Goal: Information Seeking & Learning: Learn about a topic

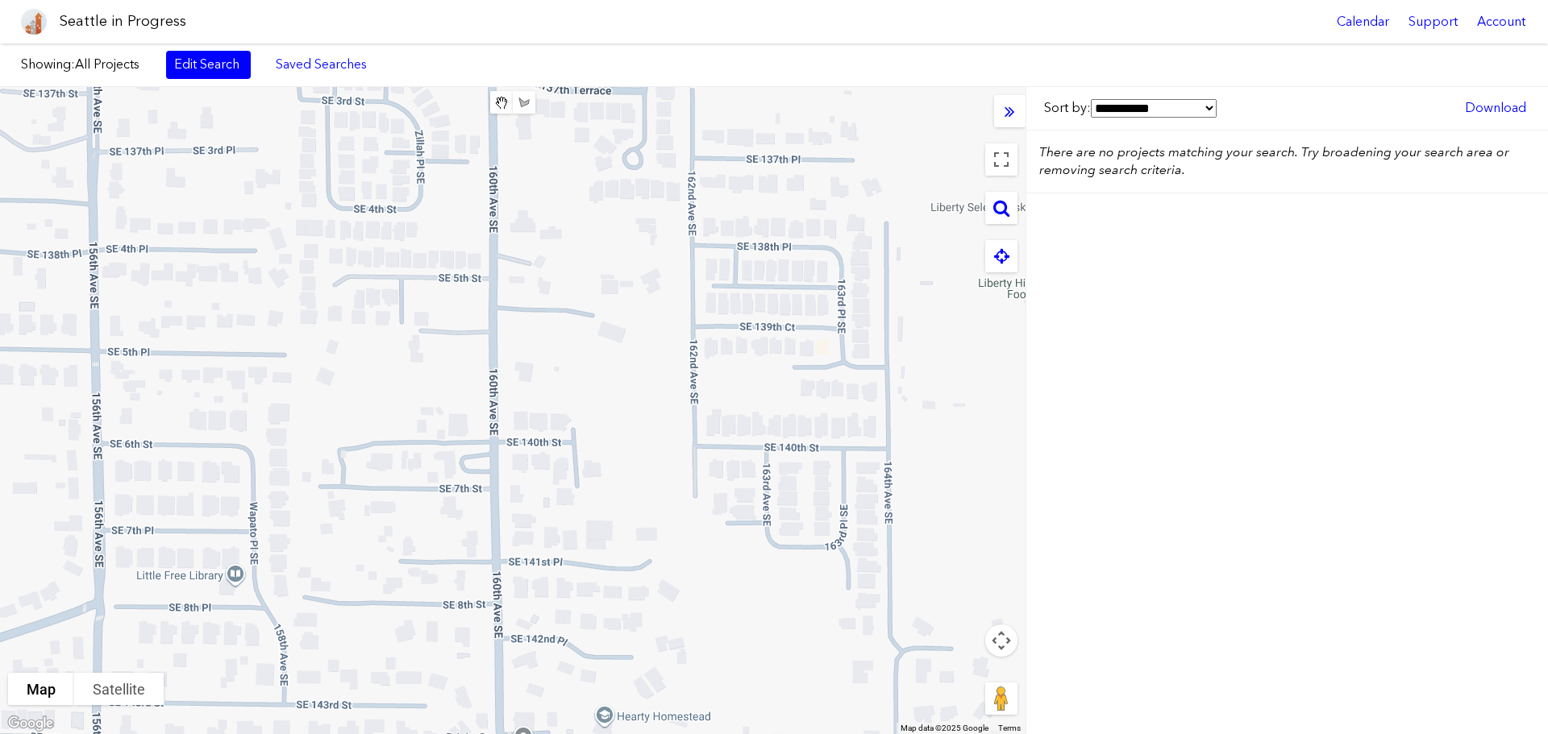
click at [327, 214] on div at bounding box center [512, 410] width 1025 height 647
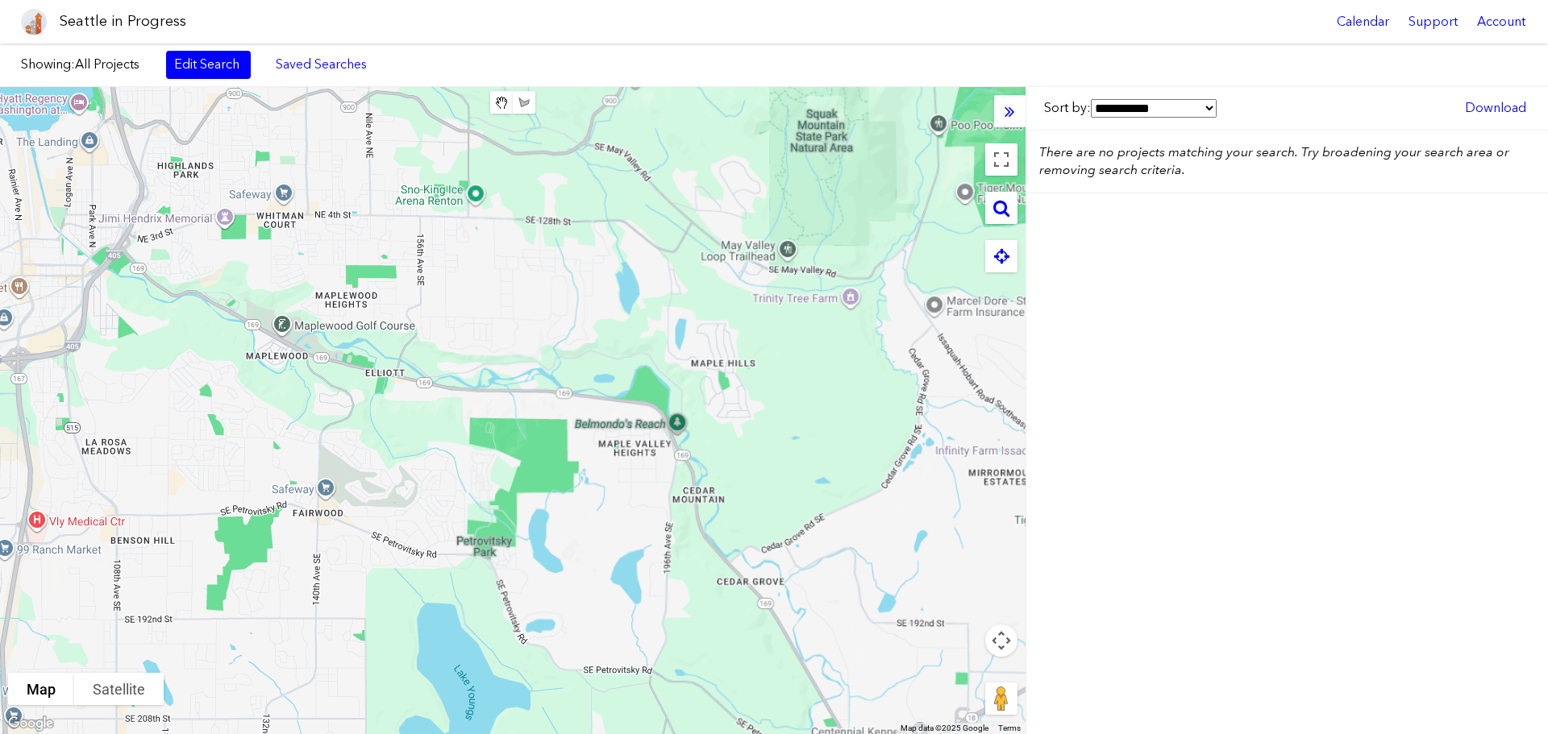
drag, startPoint x: 442, startPoint y: 287, endPoint x: 788, endPoint y: 501, distance: 407.1
click at [706, 463] on div at bounding box center [512, 410] width 1025 height 647
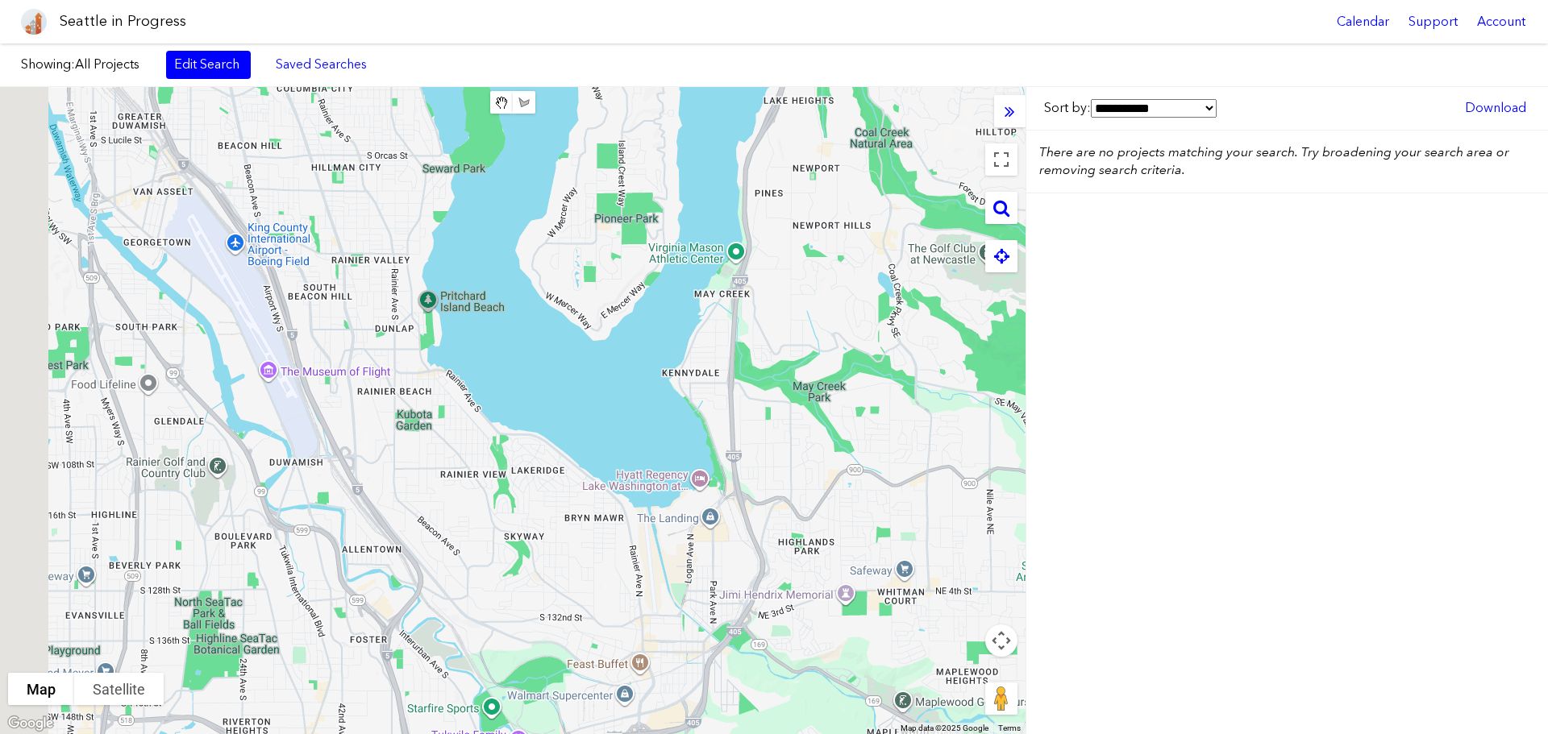
drag, startPoint x: 268, startPoint y: 389, endPoint x: 791, endPoint y: 621, distance: 571.3
click at [791, 621] on div at bounding box center [512, 410] width 1025 height 647
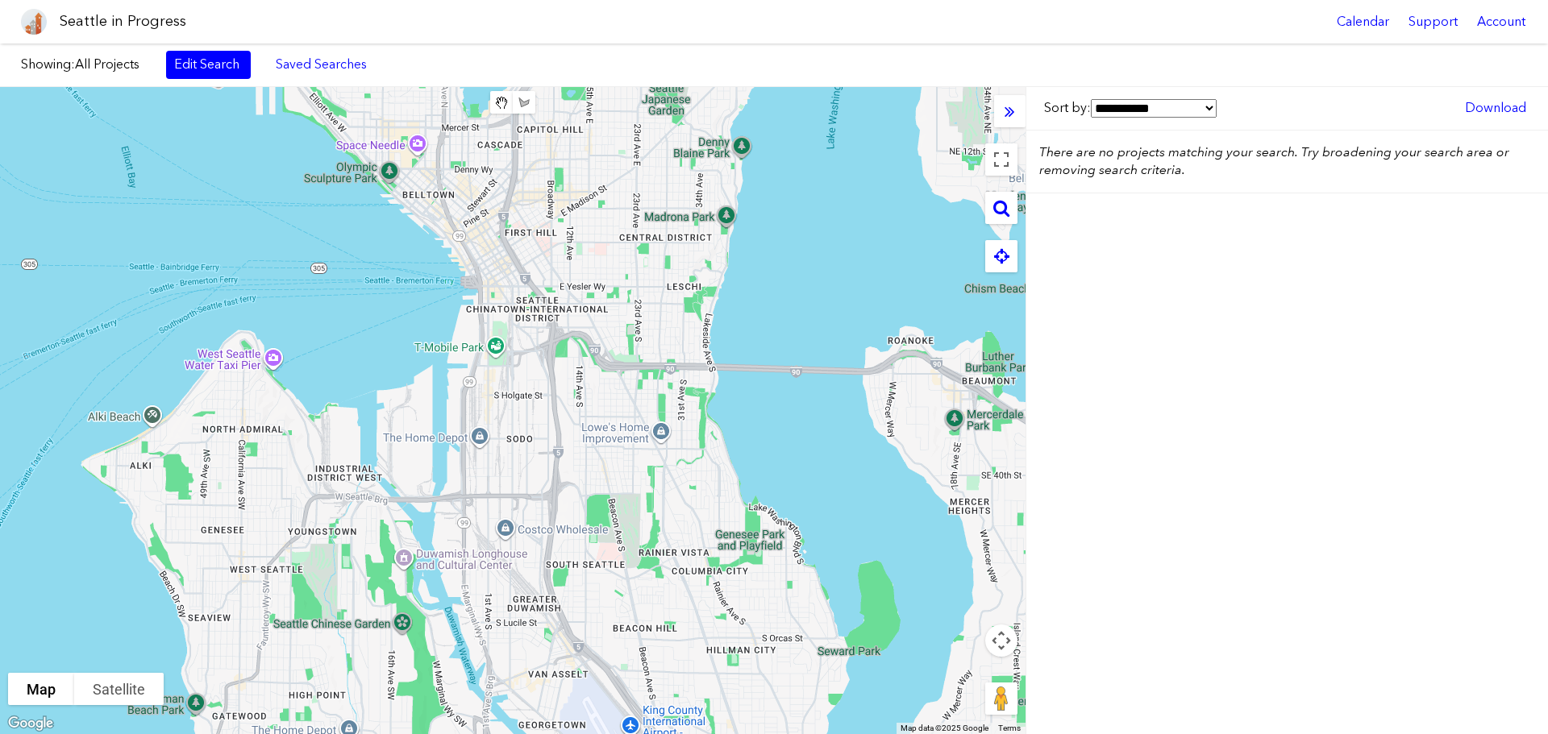
drag, startPoint x: 696, startPoint y: 368, endPoint x: 353, endPoint y: 509, distance: 371.2
click at [359, 509] on div at bounding box center [512, 410] width 1025 height 647
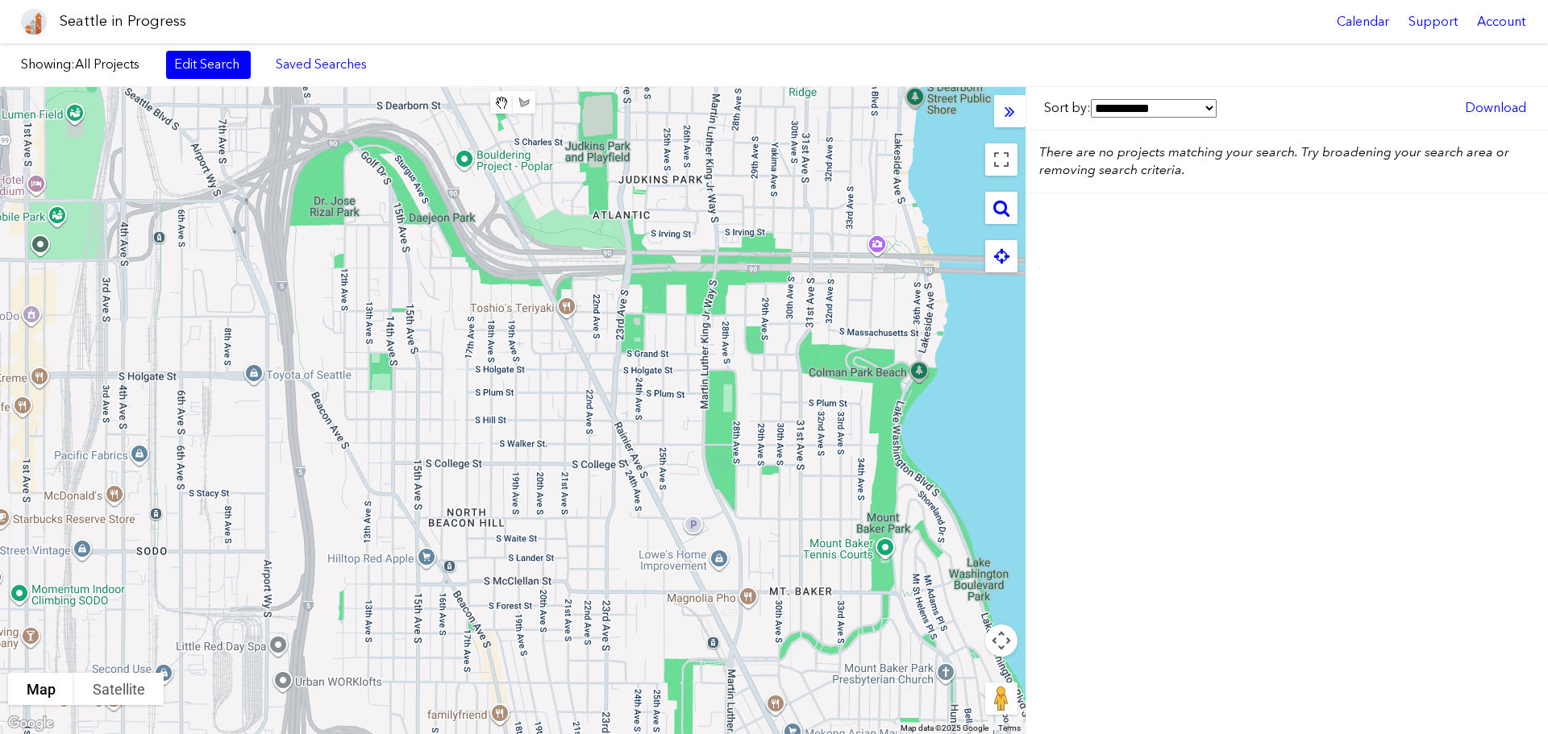
drag, startPoint x: 649, startPoint y: 448, endPoint x: 505, endPoint y: 447, distance: 144.3
click at [533, 452] on div at bounding box center [512, 410] width 1025 height 647
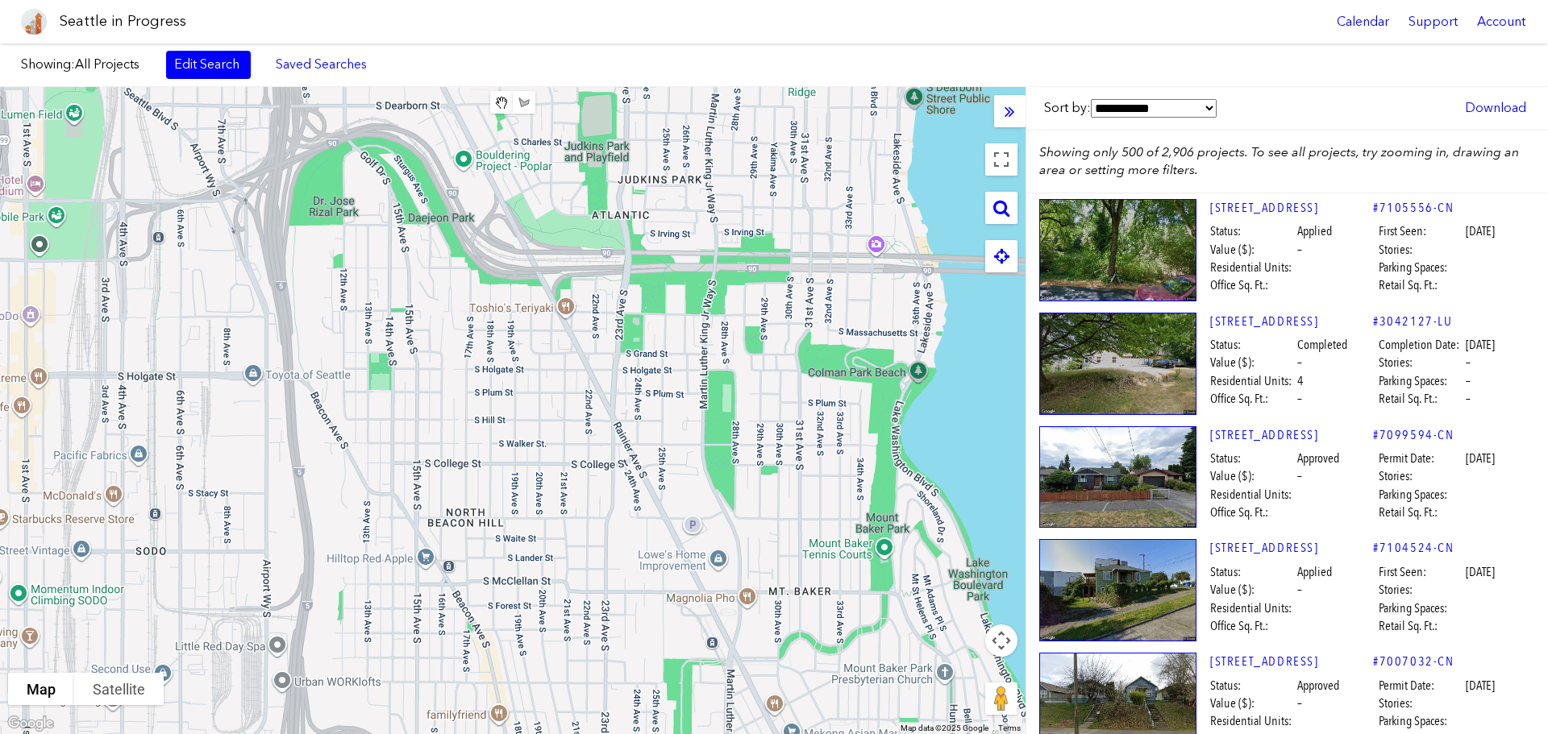
click at [222, 83] on div "Showing: All Projects Edit Search Saved Searches Added to Saved Searches Done C…" at bounding box center [774, 66] width 1548 height 44
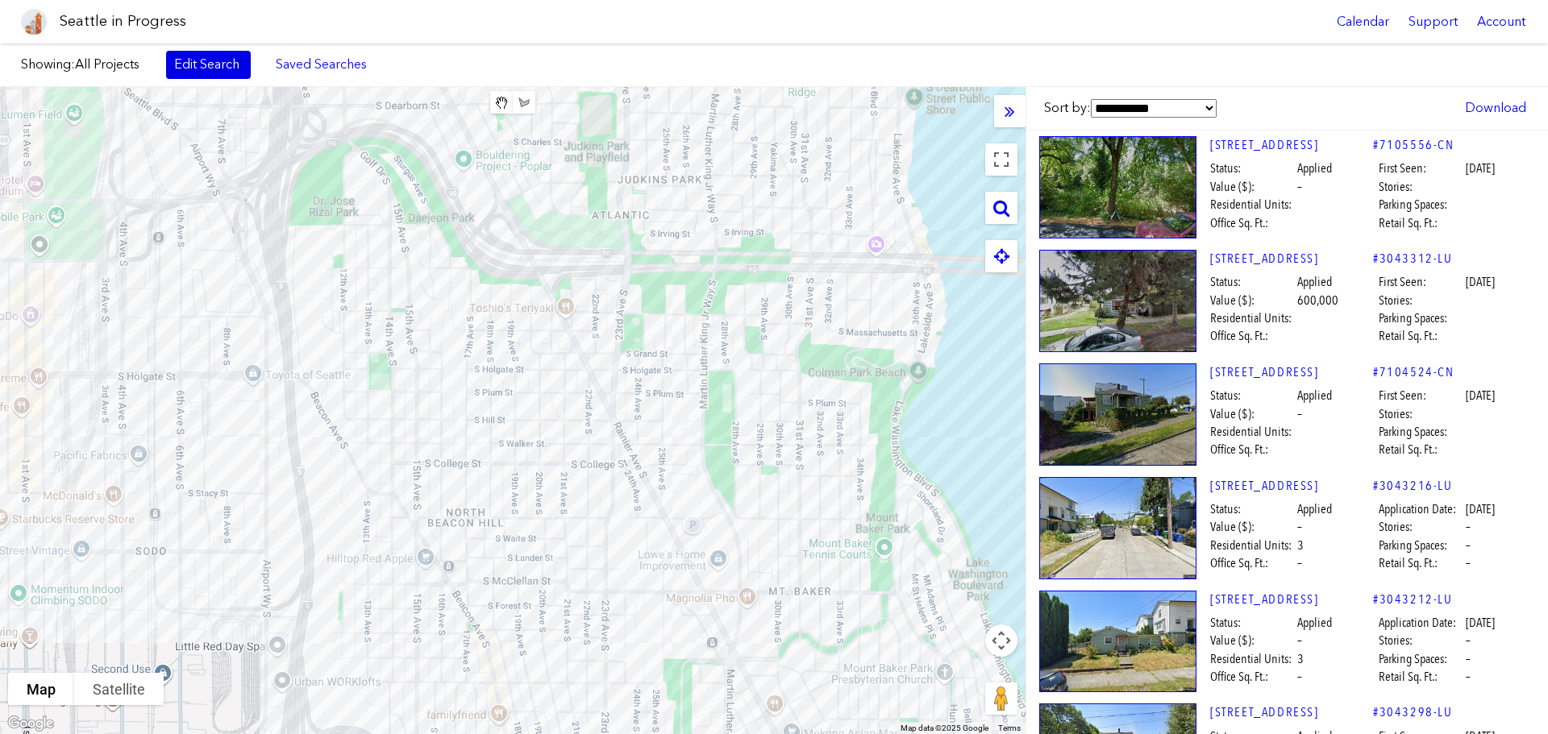
click at [214, 56] on link "Edit Search" at bounding box center [208, 64] width 85 height 27
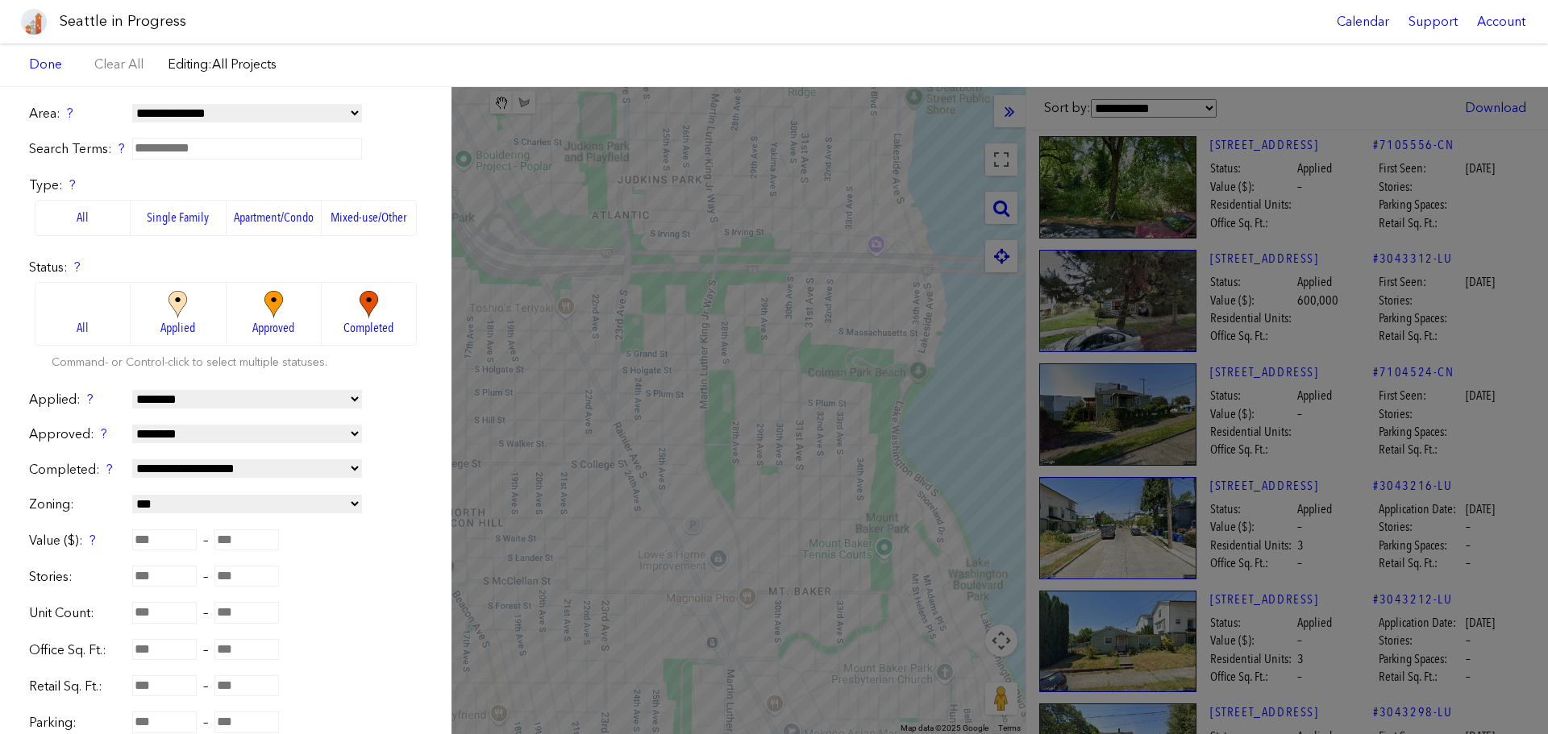
click at [276, 310] on img at bounding box center [273, 305] width 44 height 28
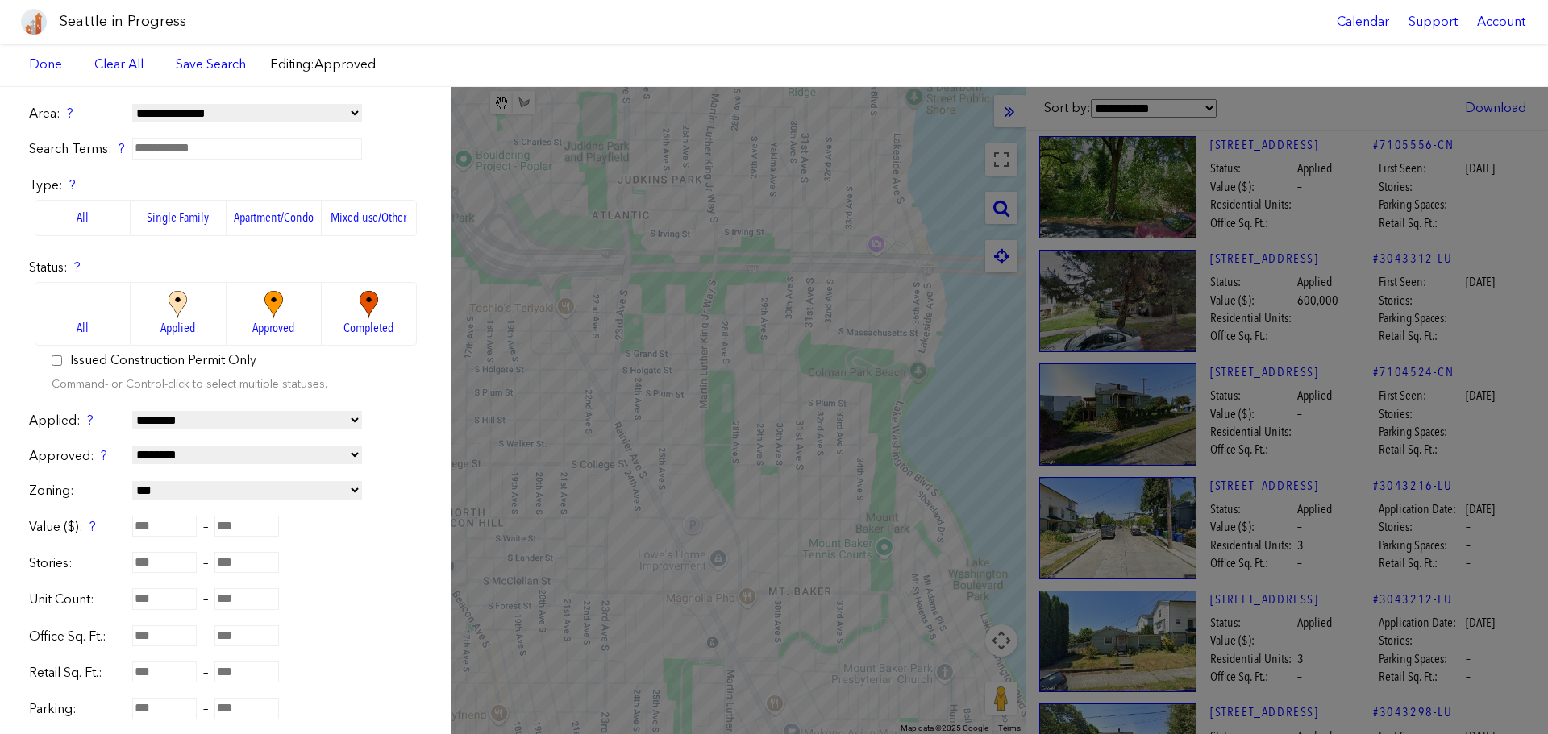
drag, startPoint x: 212, startPoint y: 455, endPoint x: 218, endPoint y: 462, distance: 9.1
click at [213, 457] on select "**********" at bounding box center [247, 455] width 230 height 19
select select "*********"
click at [132, 446] on select "**********" at bounding box center [247, 455] width 230 height 19
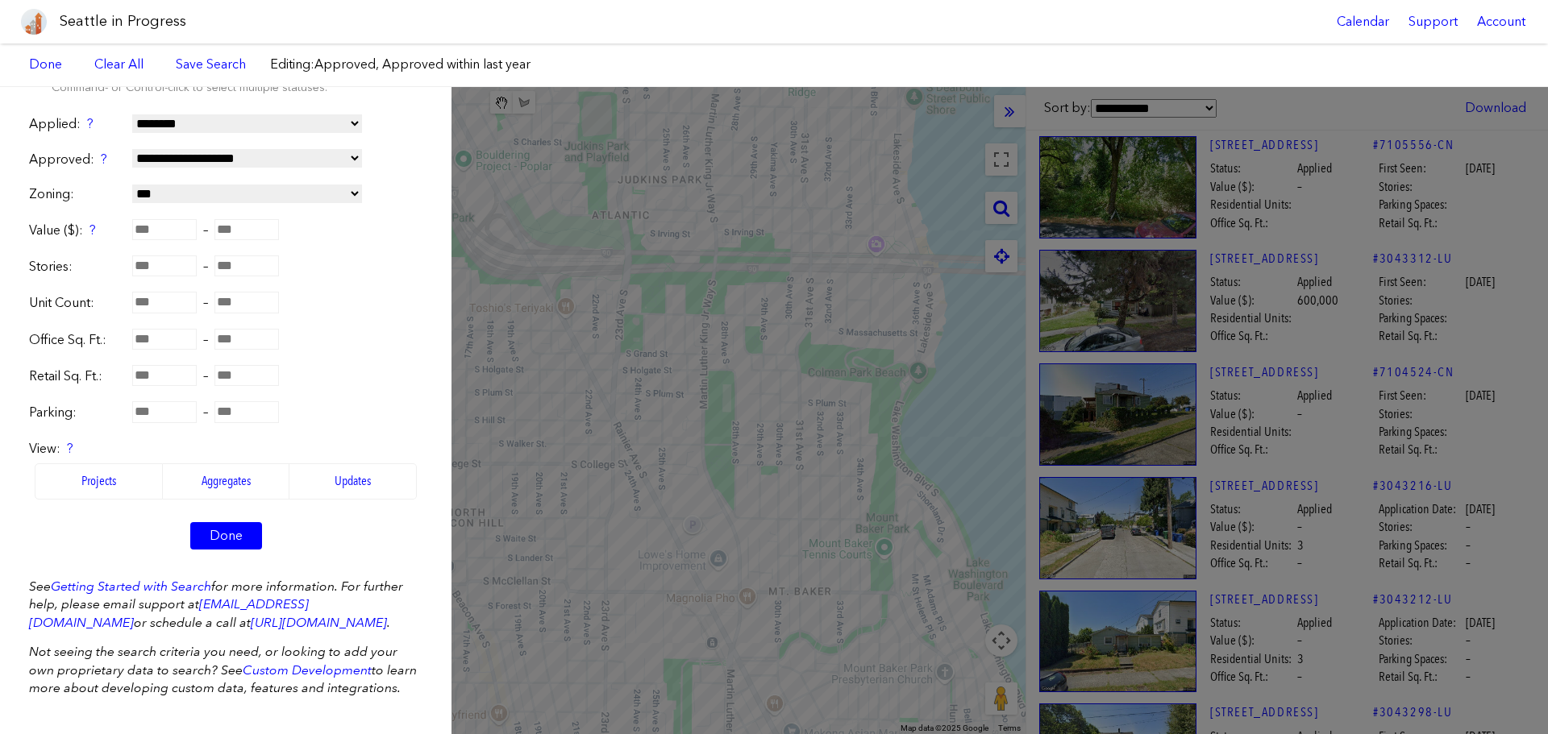
scroll to position [315, 0]
click at [216, 522] on link "Done" at bounding box center [226, 535] width 72 height 27
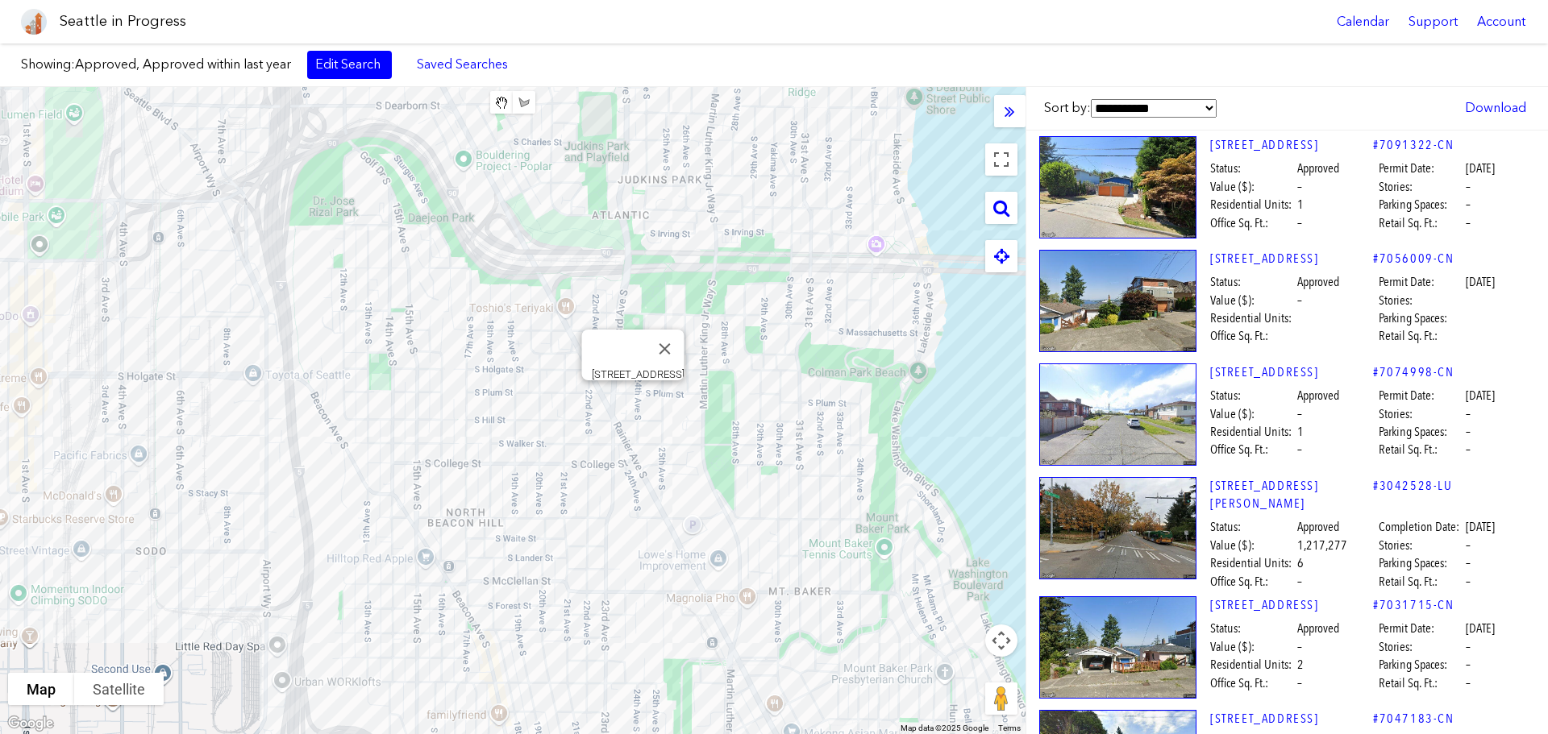
click at [634, 408] on div "[STREET_ADDRESS]" at bounding box center [512, 410] width 1025 height 647
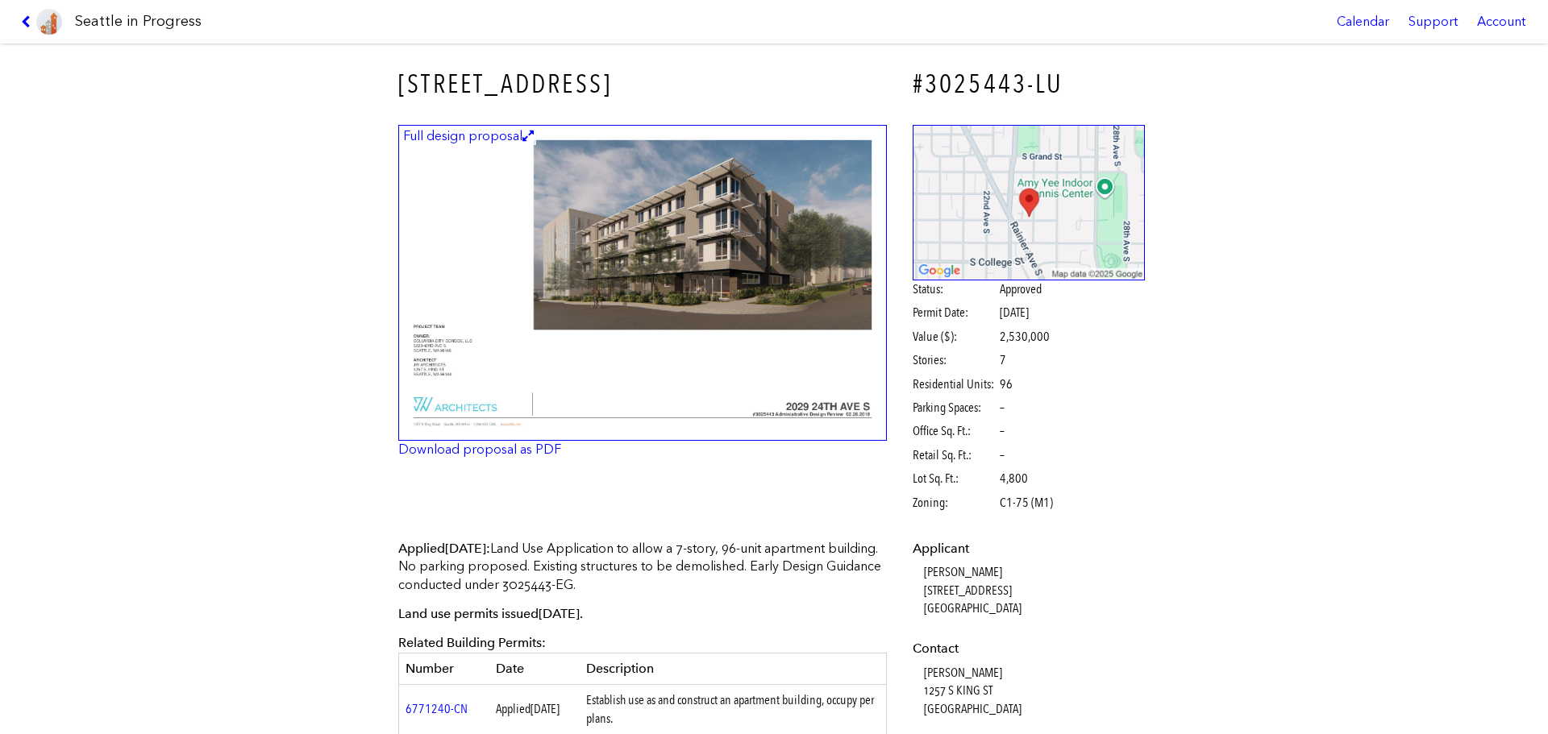
click at [29, 31] on link at bounding box center [42, 22] width 54 height 44
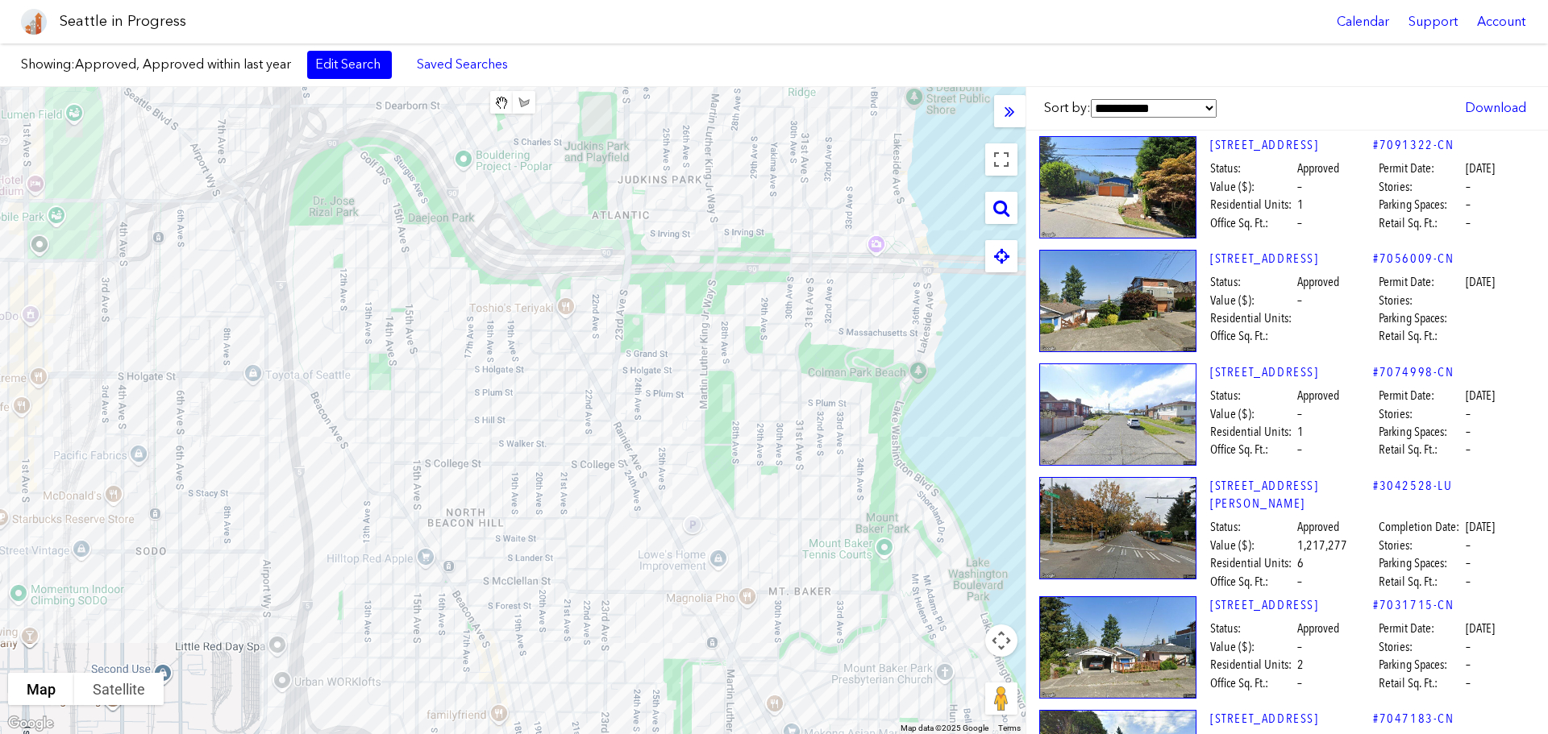
click at [476, 501] on div at bounding box center [512, 410] width 1025 height 647
click at [474, 492] on div "[STREET_ADDRESS]" at bounding box center [512, 410] width 1025 height 647
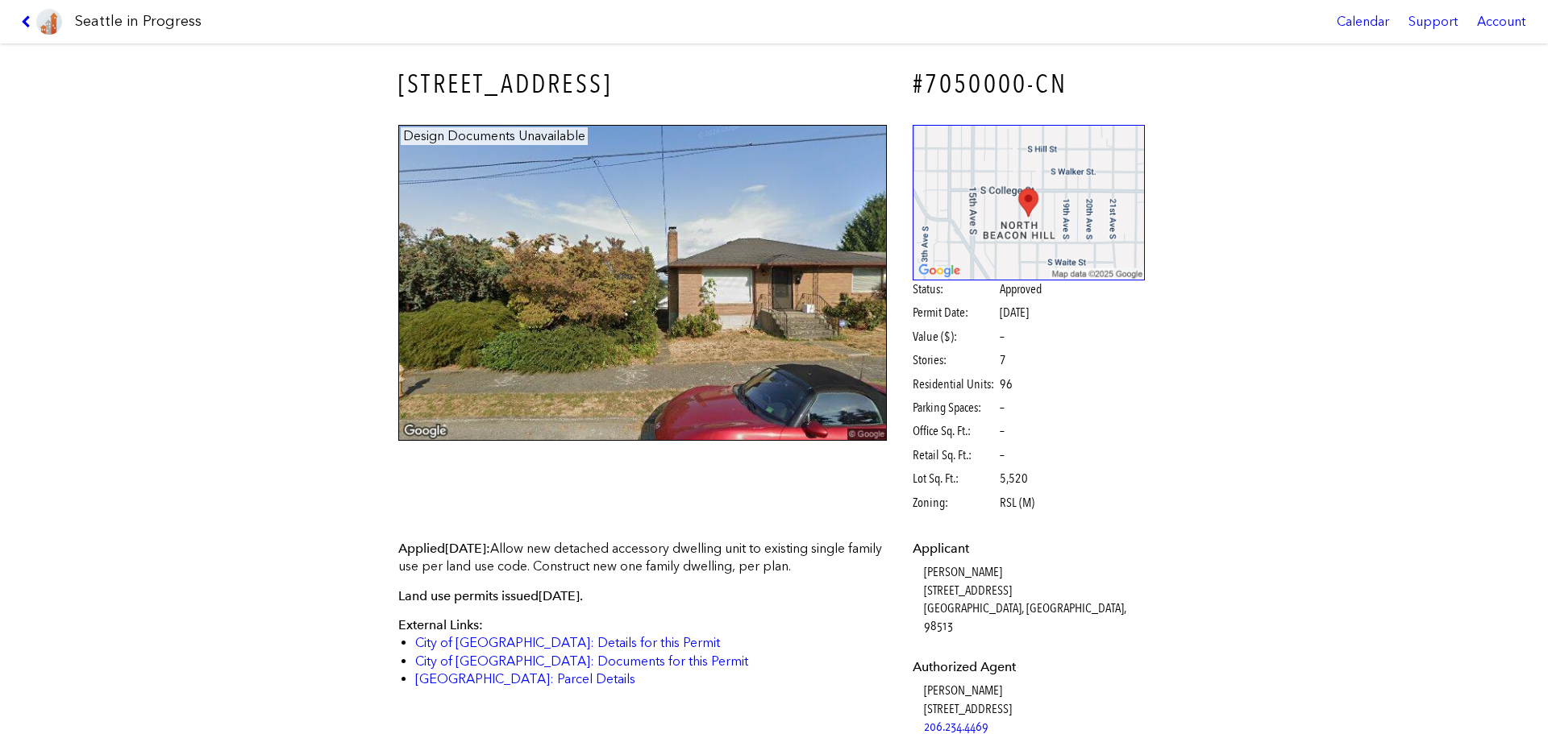
click at [27, 22] on icon at bounding box center [28, 21] width 15 height 13
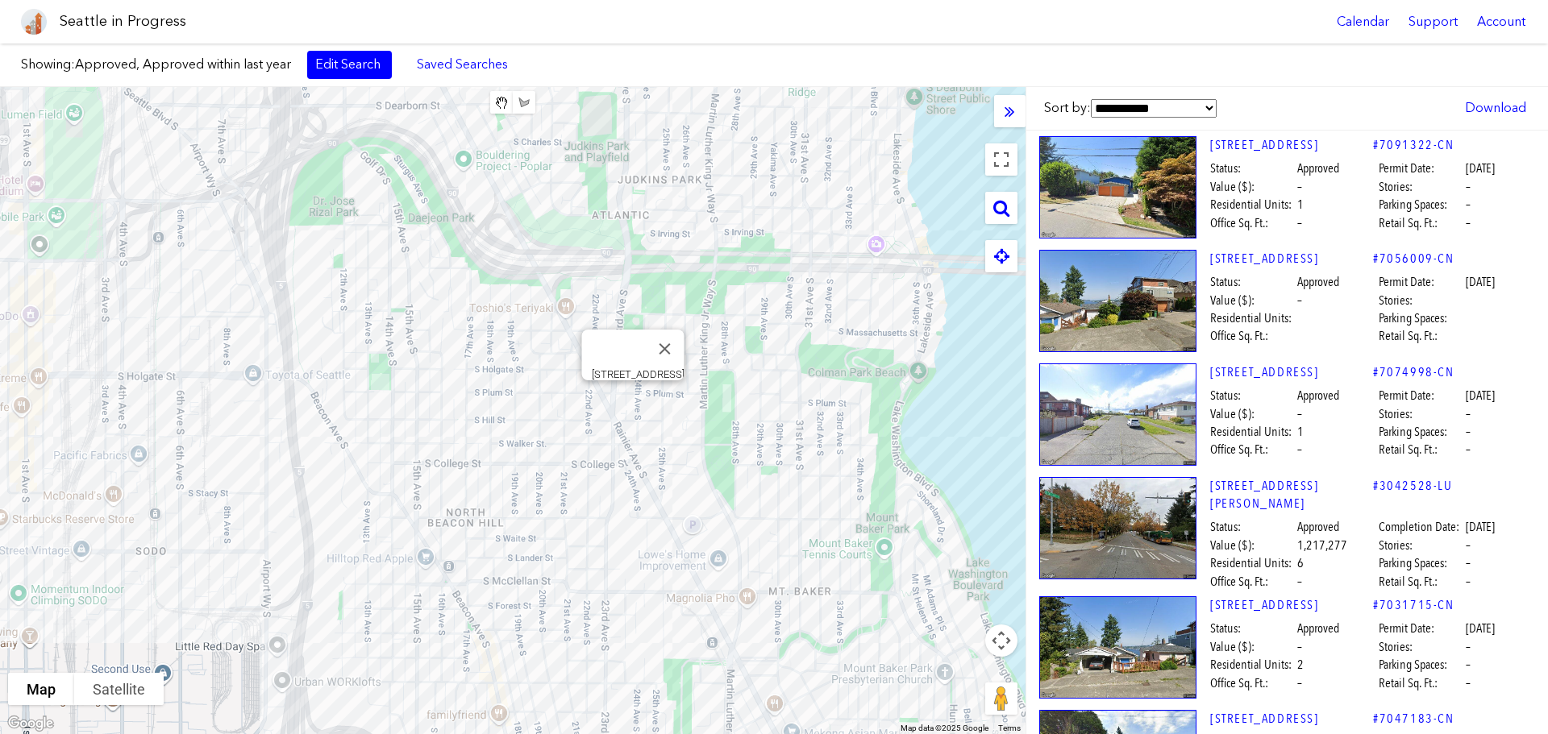
click at [635, 409] on div "[STREET_ADDRESS]" at bounding box center [512, 410] width 1025 height 647
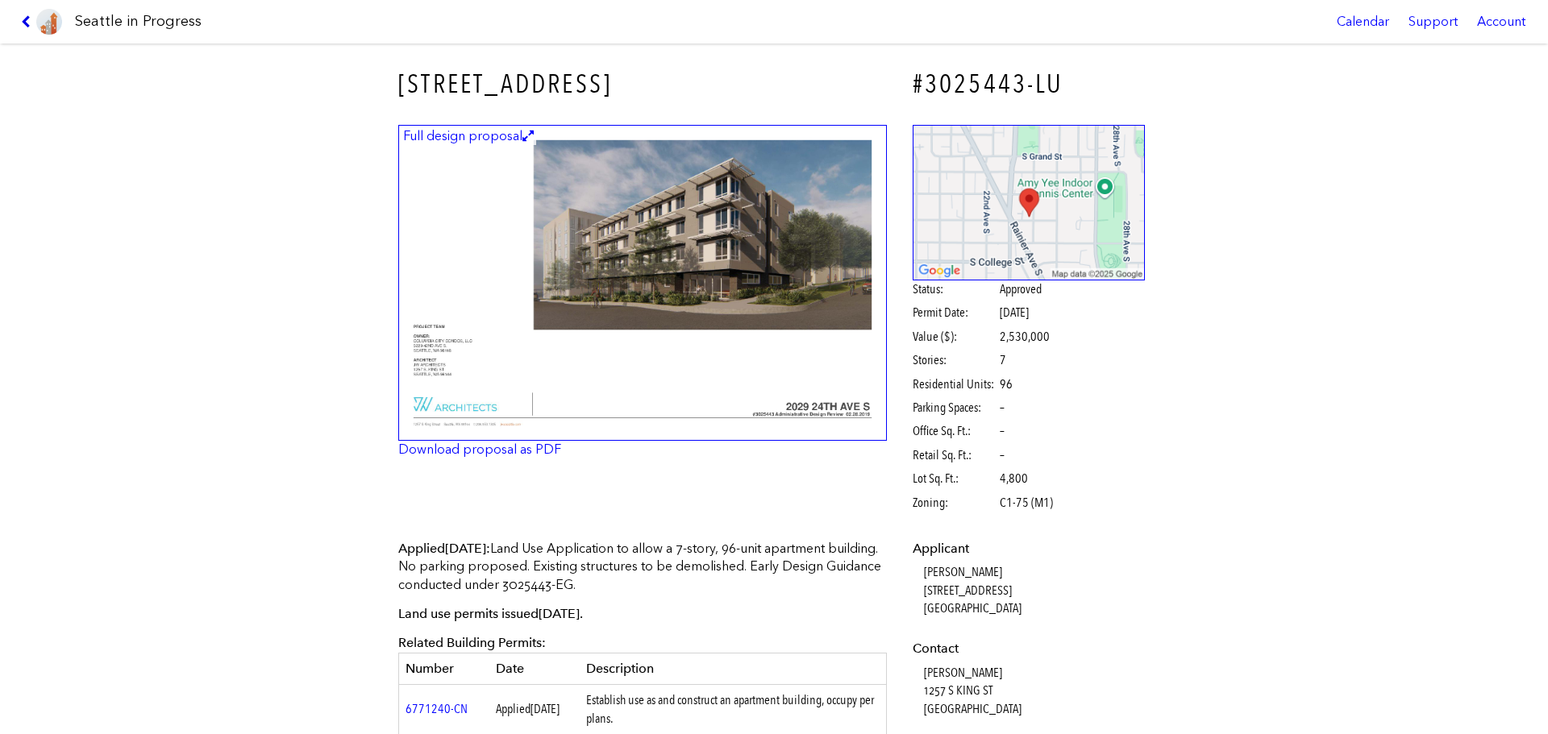
click at [27, 25] on icon at bounding box center [28, 21] width 15 height 13
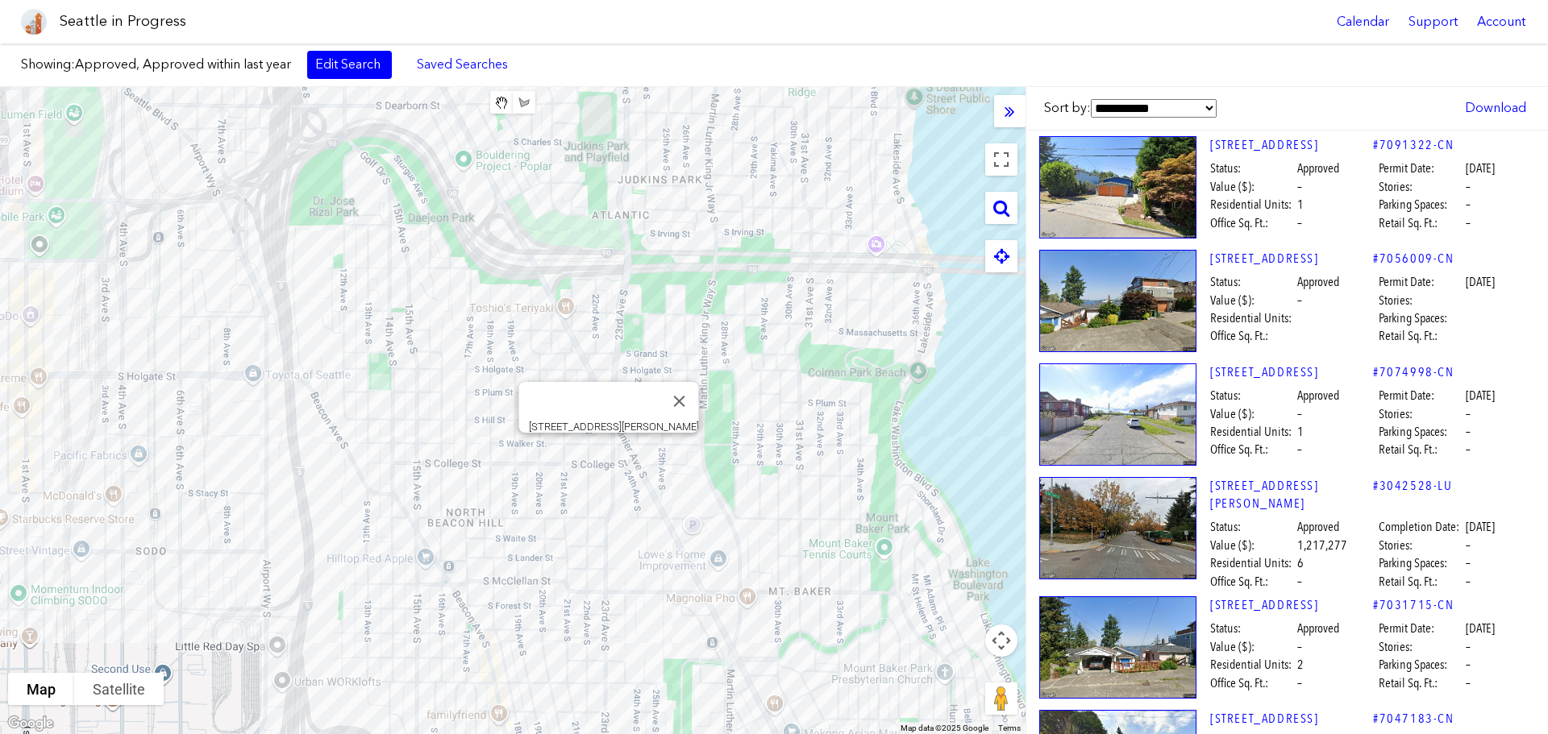
click at [610, 452] on div "[STREET_ADDRESS][PERSON_NAME]" at bounding box center [512, 410] width 1025 height 647
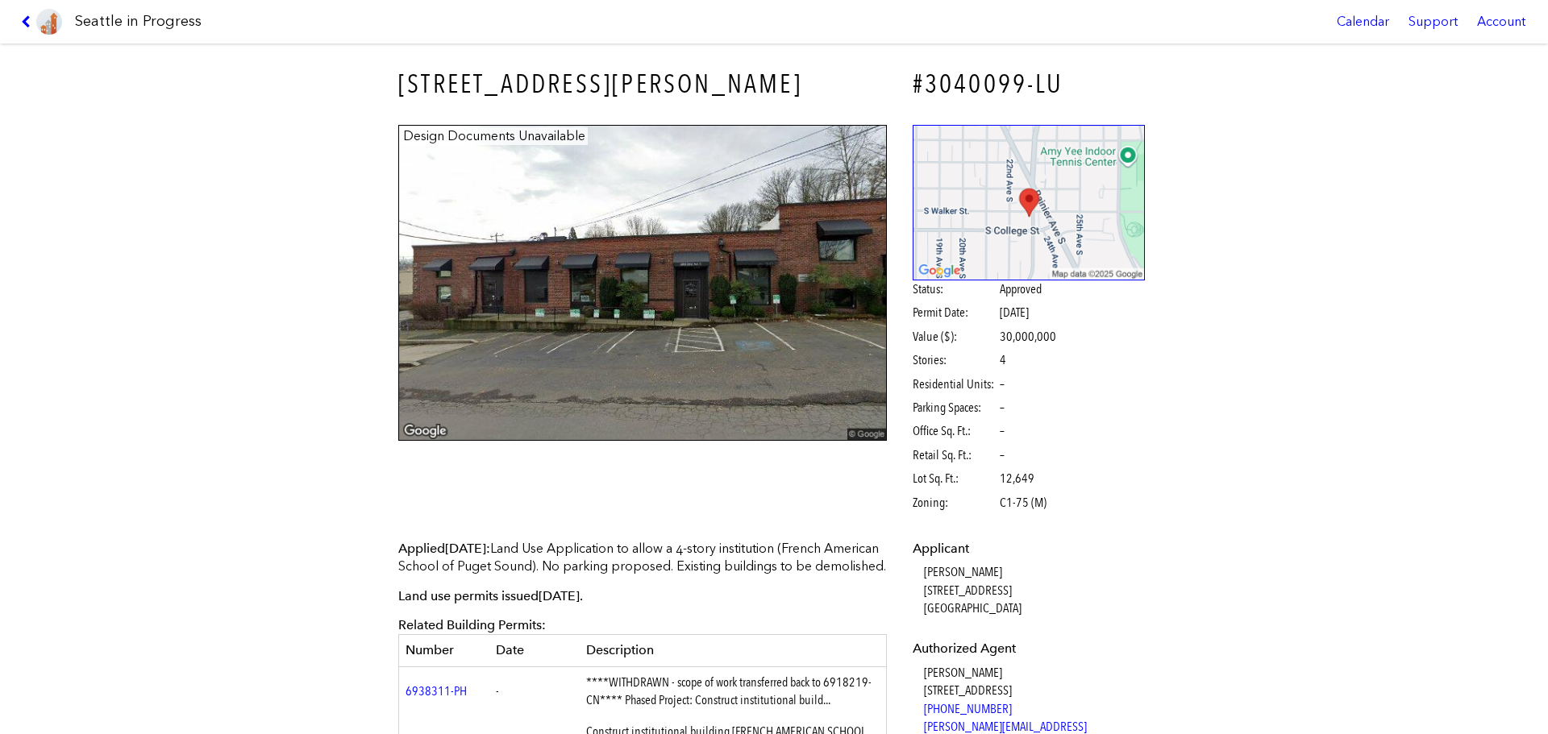
click at [27, 21] on icon at bounding box center [28, 21] width 15 height 13
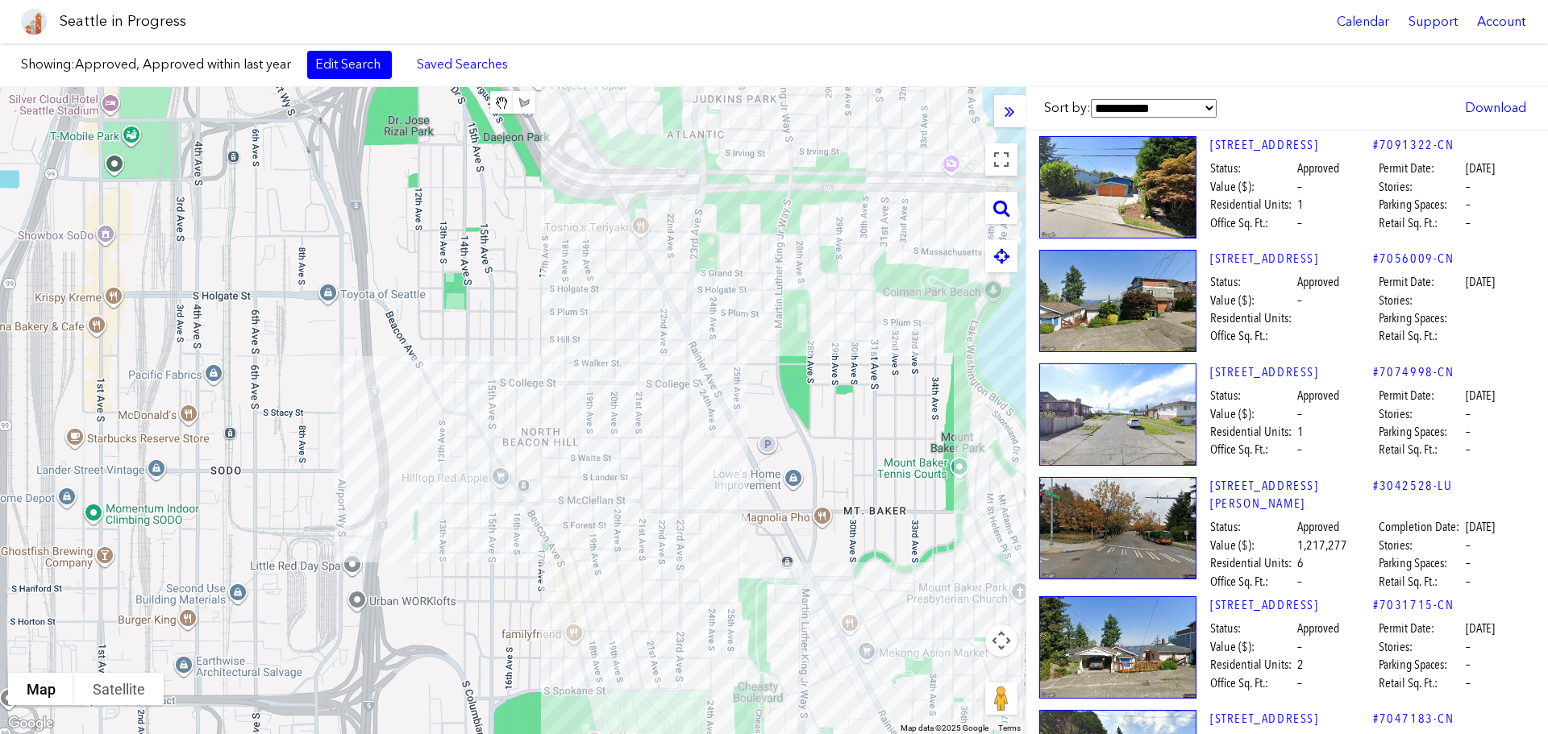
drag, startPoint x: 530, startPoint y: 476, endPoint x: 620, endPoint y: 416, distance: 108.0
click at [646, 419] on div at bounding box center [512, 410] width 1025 height 647
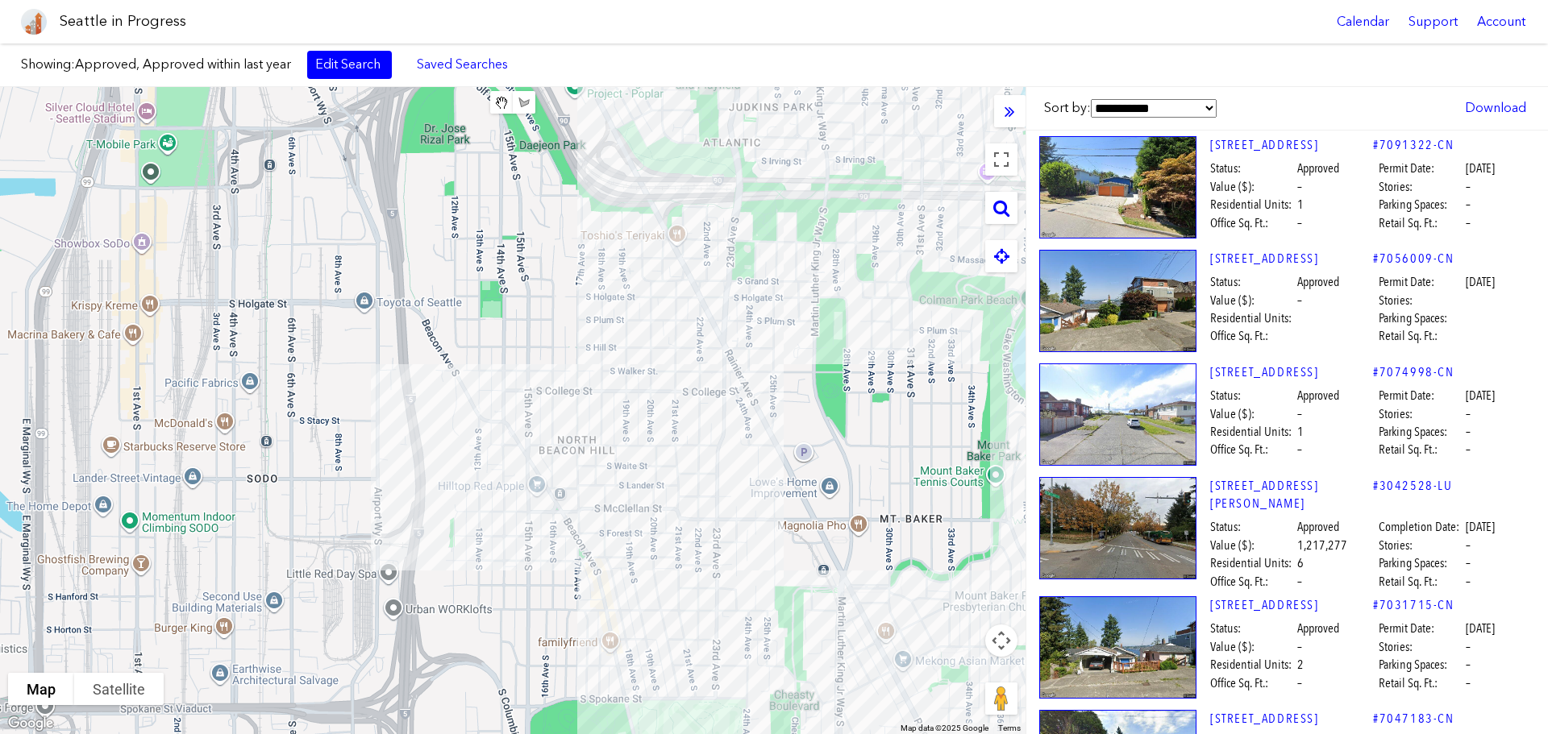
drag, startPoint x: 544, startPoint y: 291, endPoint x: 578, endPoint y: 301, distance: 35.4
click at [578, 301] on div at bounding box center [512, 410] width 1025 height 647
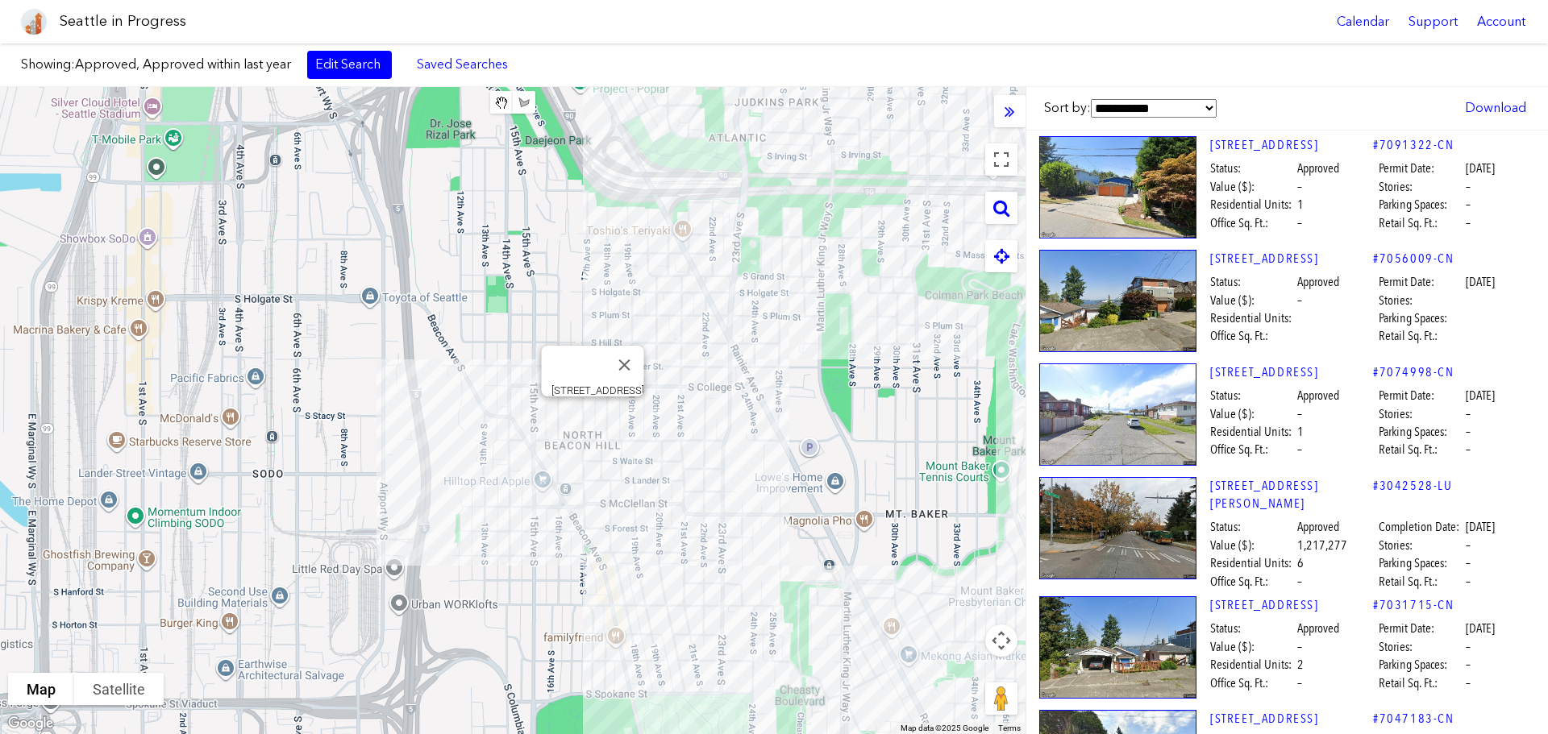
click at [595, 415] on div "[STREET_ADDRESS]" at bounding box center [512, 410] width 1025 height 647
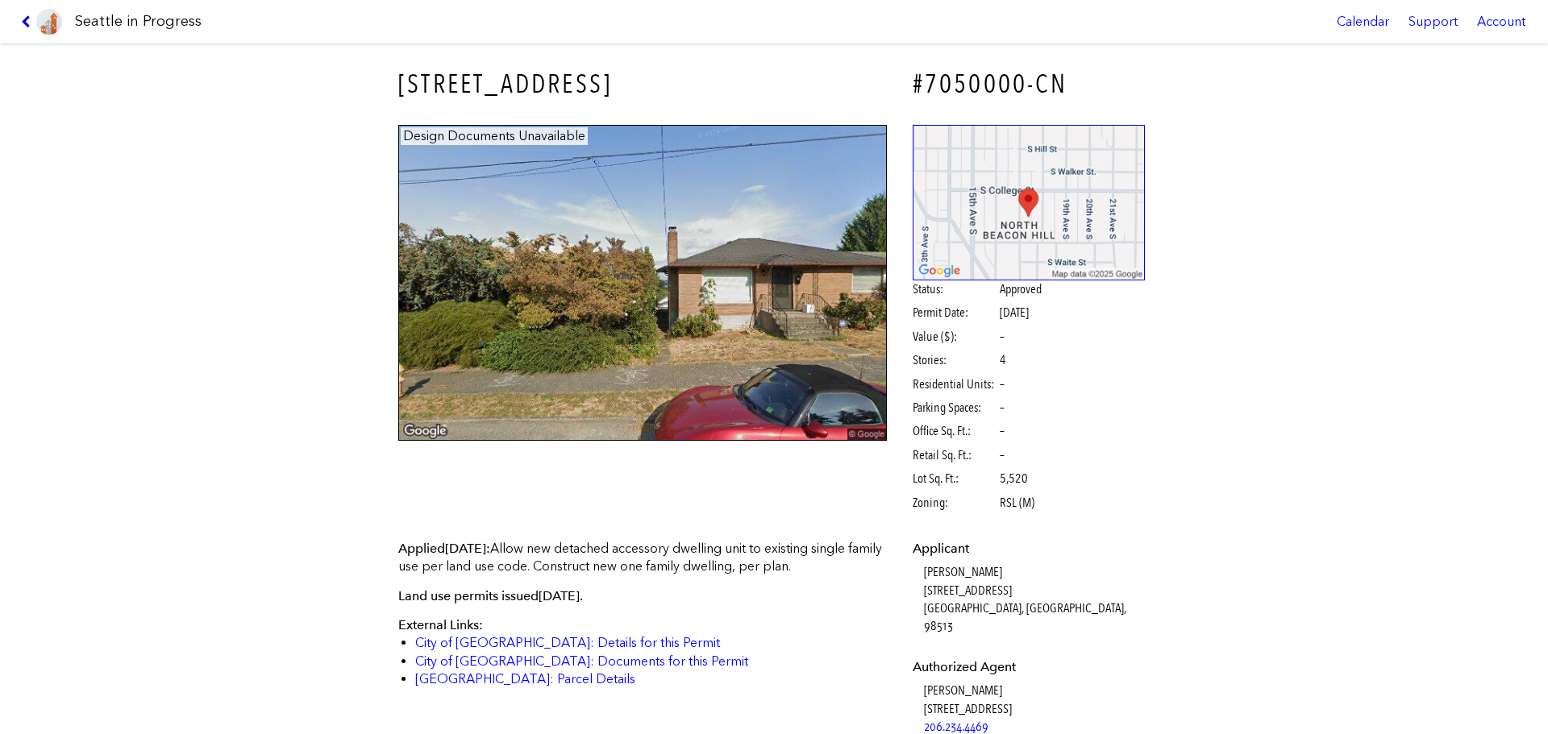
click at [31, 27] on icon at bounding box center [28, 21] width 15 height 13
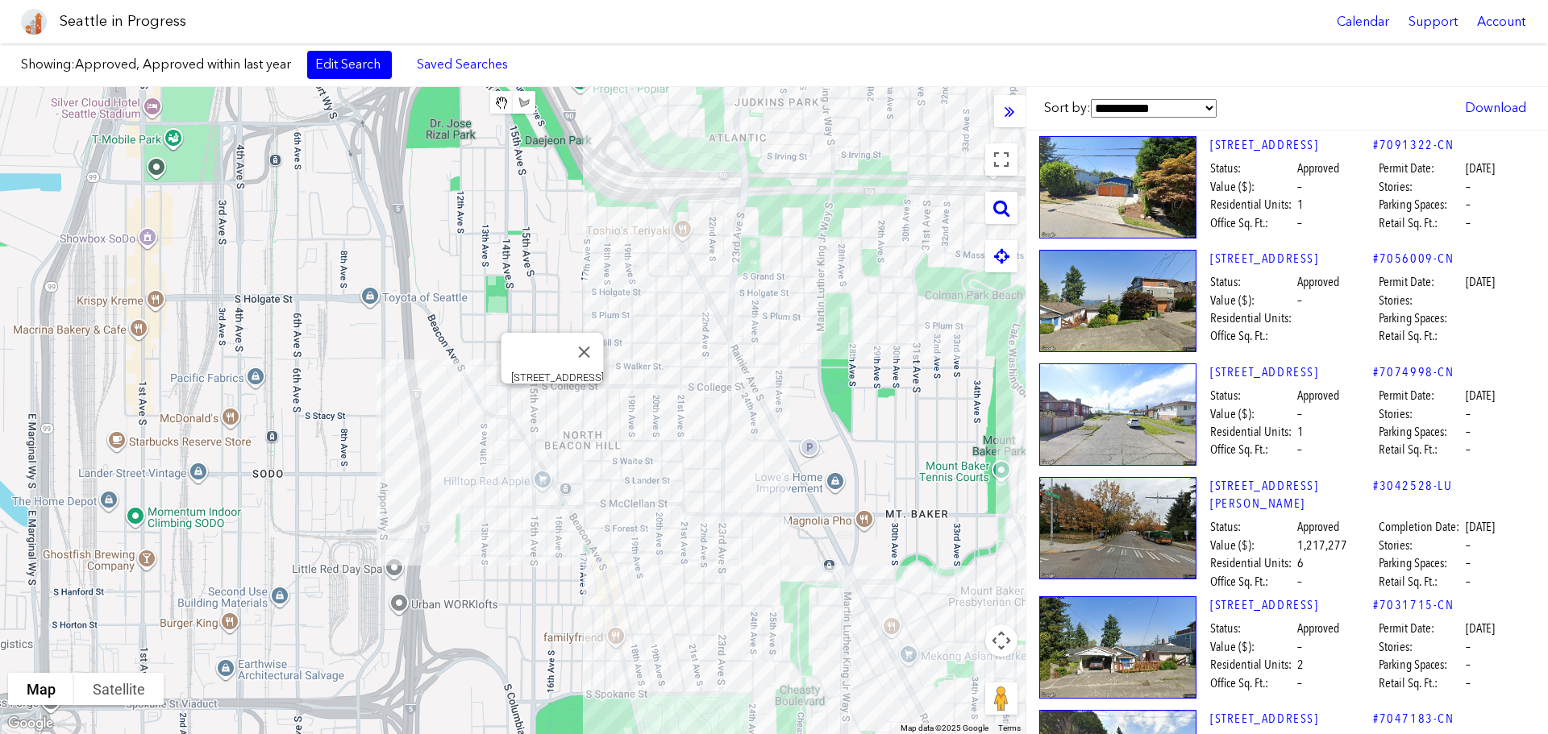
click at [557, 401] on div "[STREET_ADDRESS]" at bounding box center [512, 410] width 1025 height 647
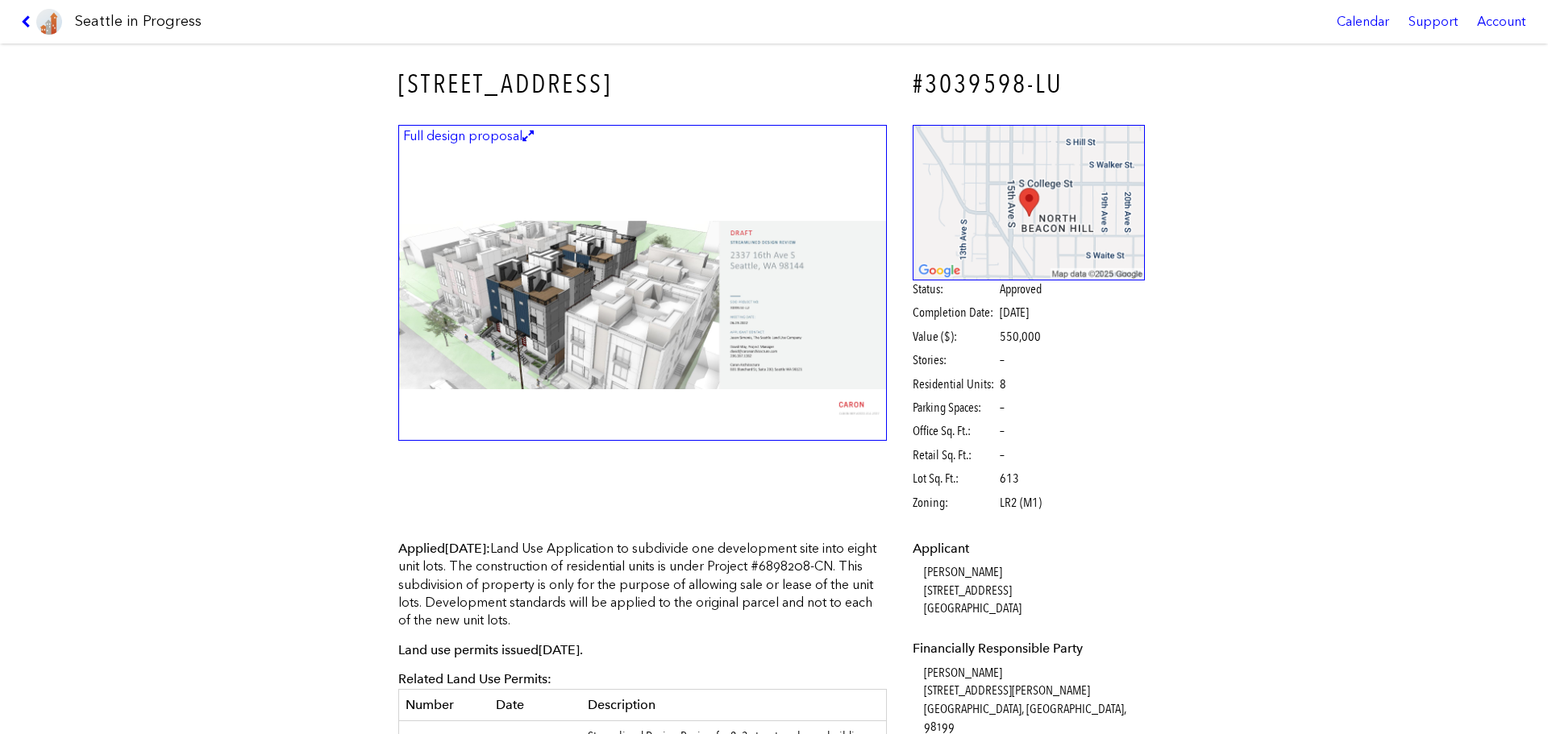
click at [34, 28] on link at bounding box center [42, 22] width 54 height 44
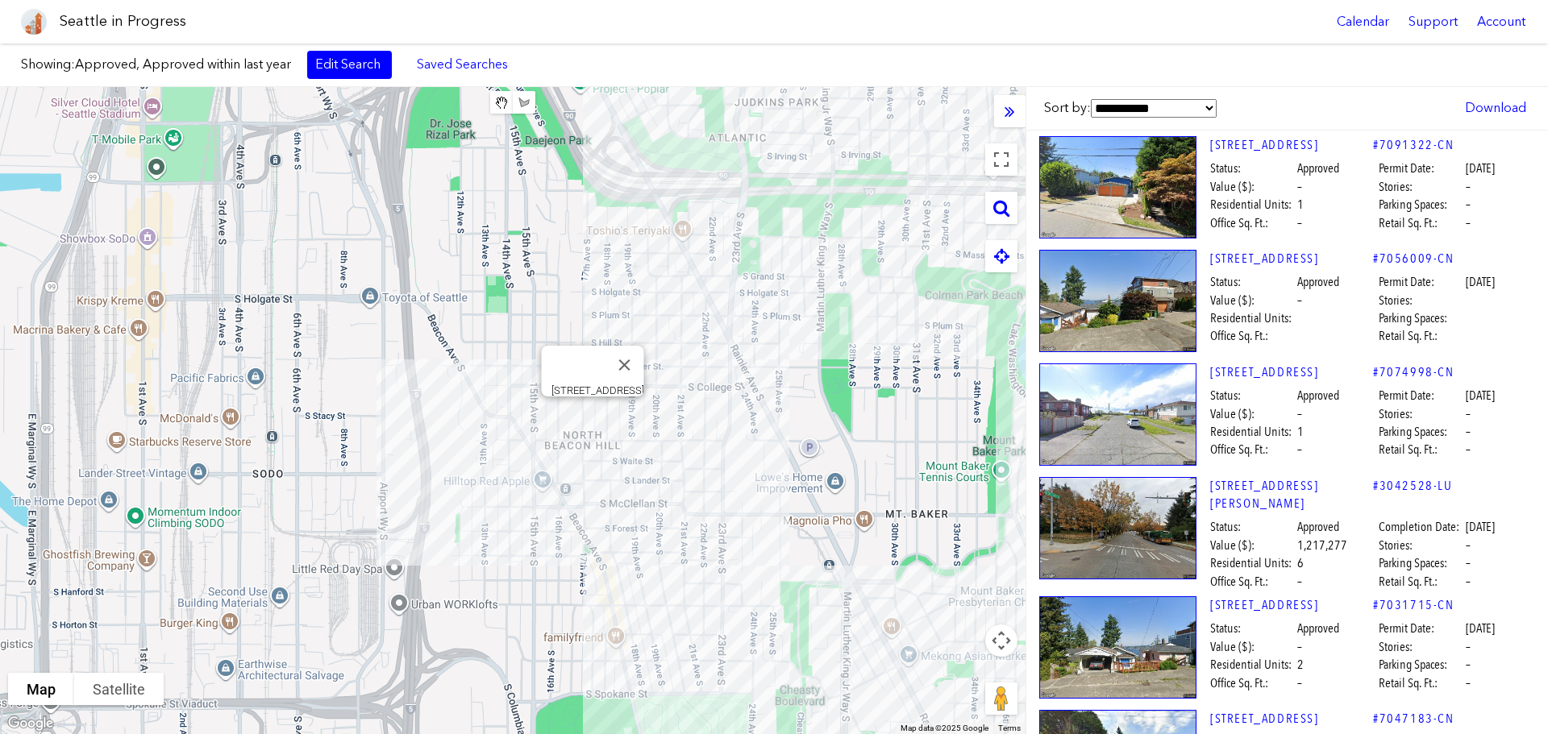
click at [592, 417] on div "[STREET_ADDRESS]" at bounding box center [512, 410] width 1025 height 647
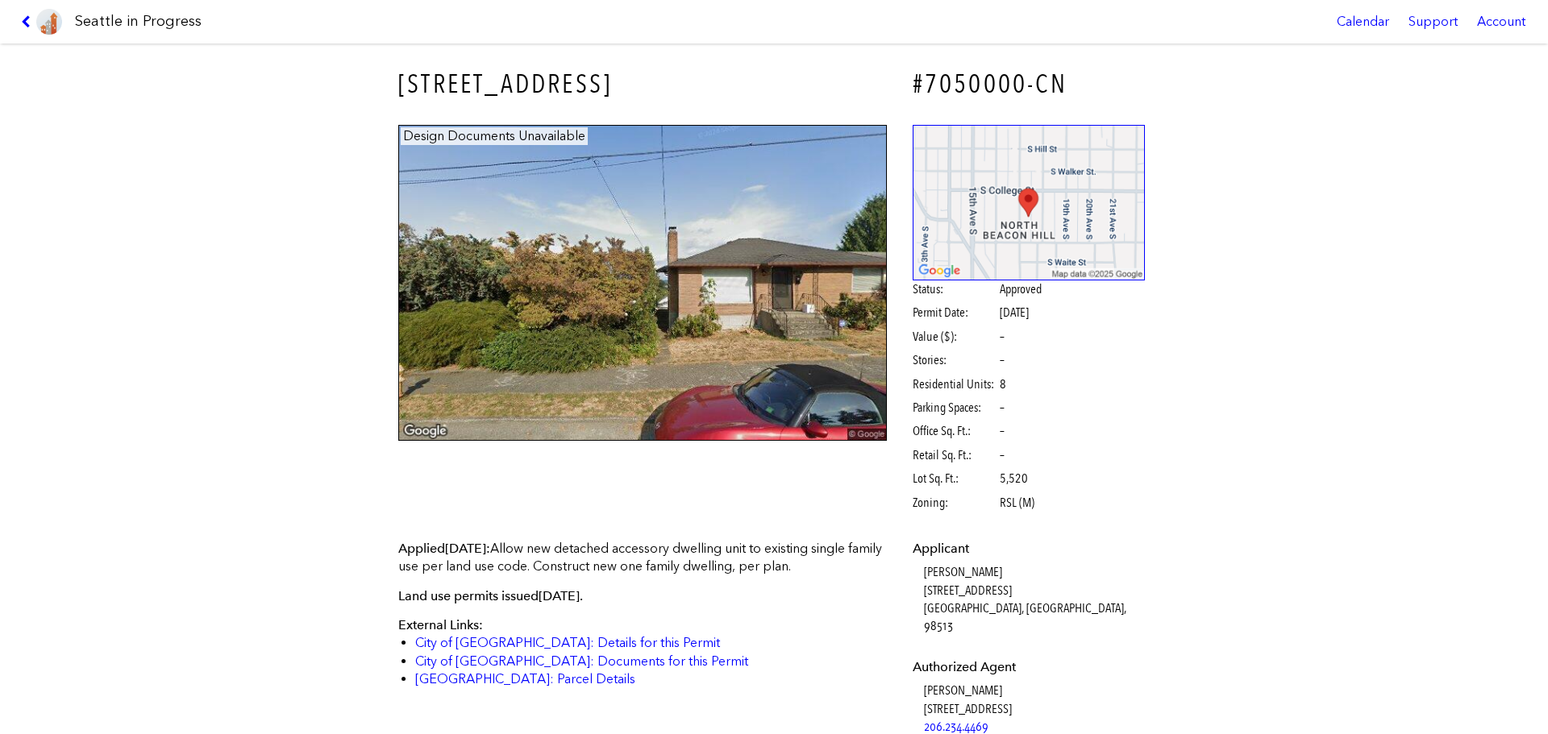
click at [27, 20] on icon at bounding box center [28, 21] width 15 height 13
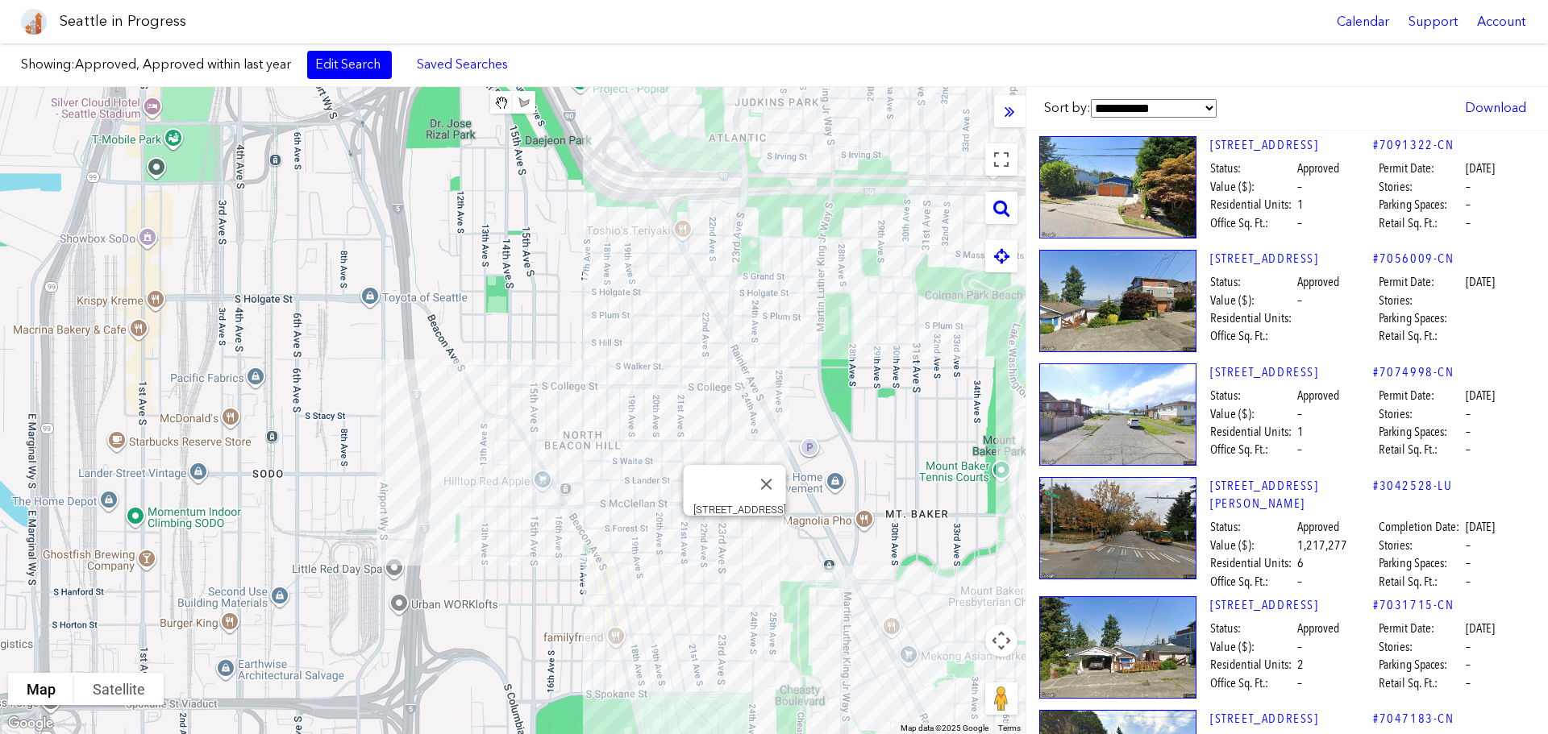
click at [732, 533] on div "[STREET_ADDRESS]" at bounding box center [512, 410] width 1025 height 647
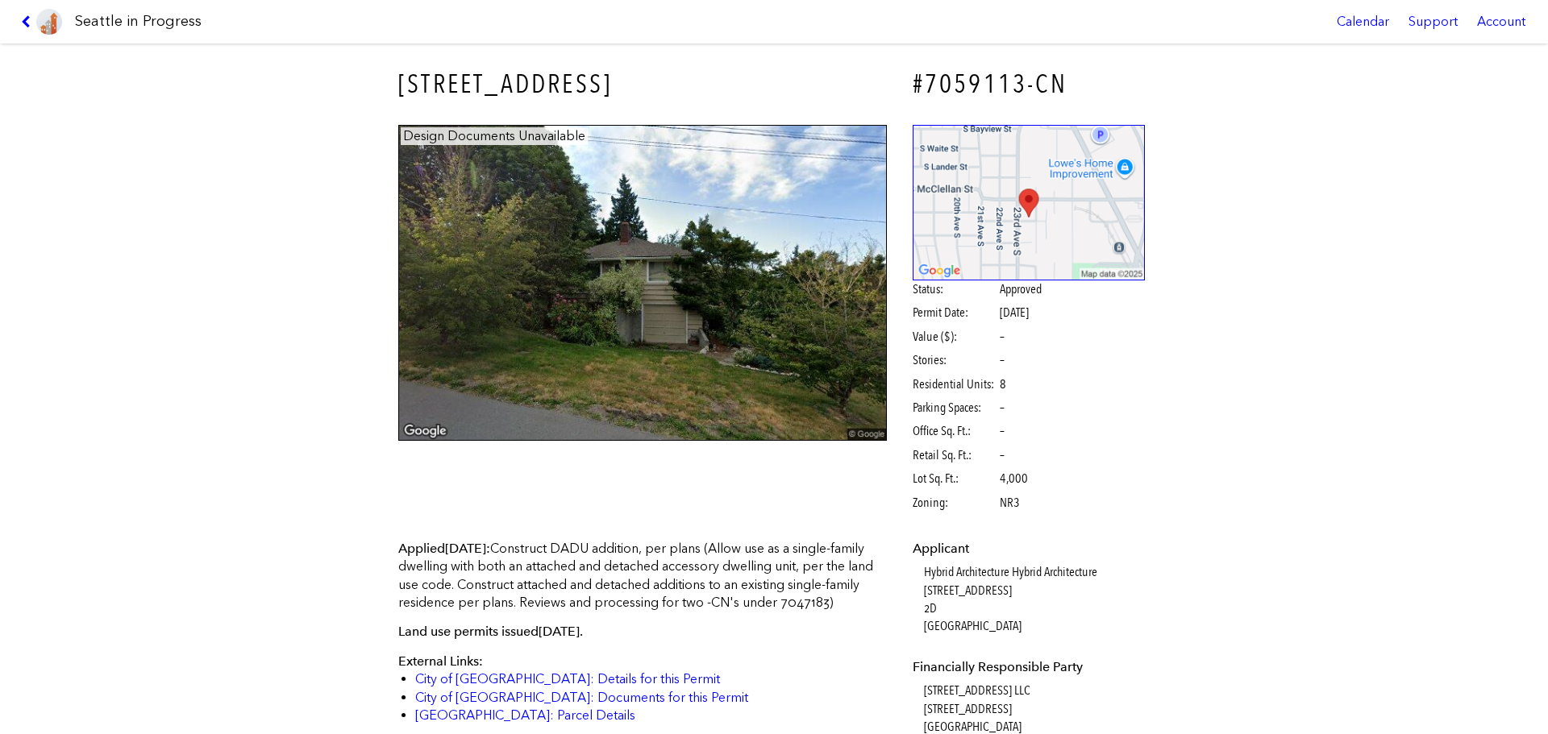
scroll to position [161, 0]
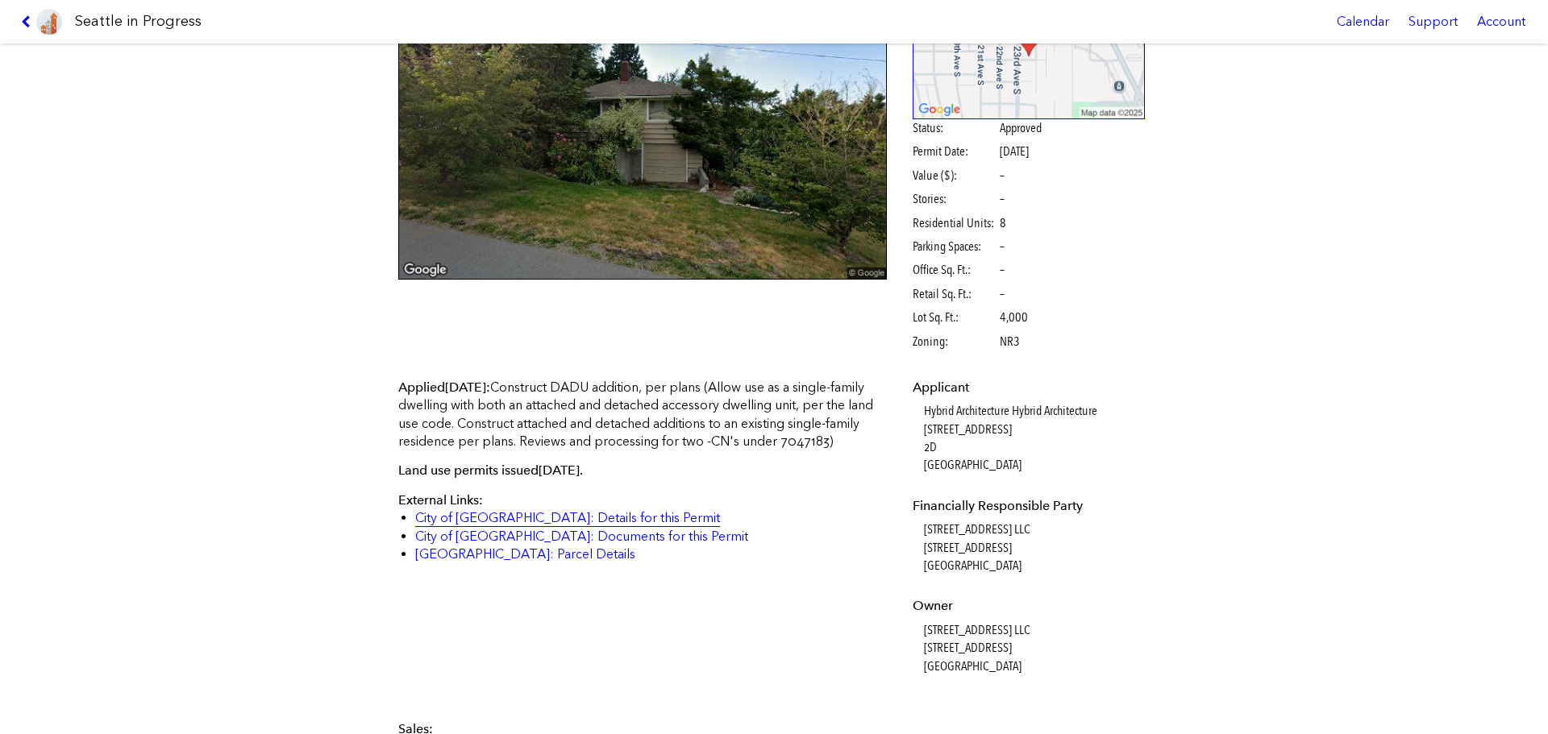
click at [551, 526] on link "City of [GEOGRAPHIC_DATA]: Details for this Permit" at bounding box center [567, 517] width 305 height 15
click at [29, 24] on icon at bounding box center [28, 21] width 15 height 13
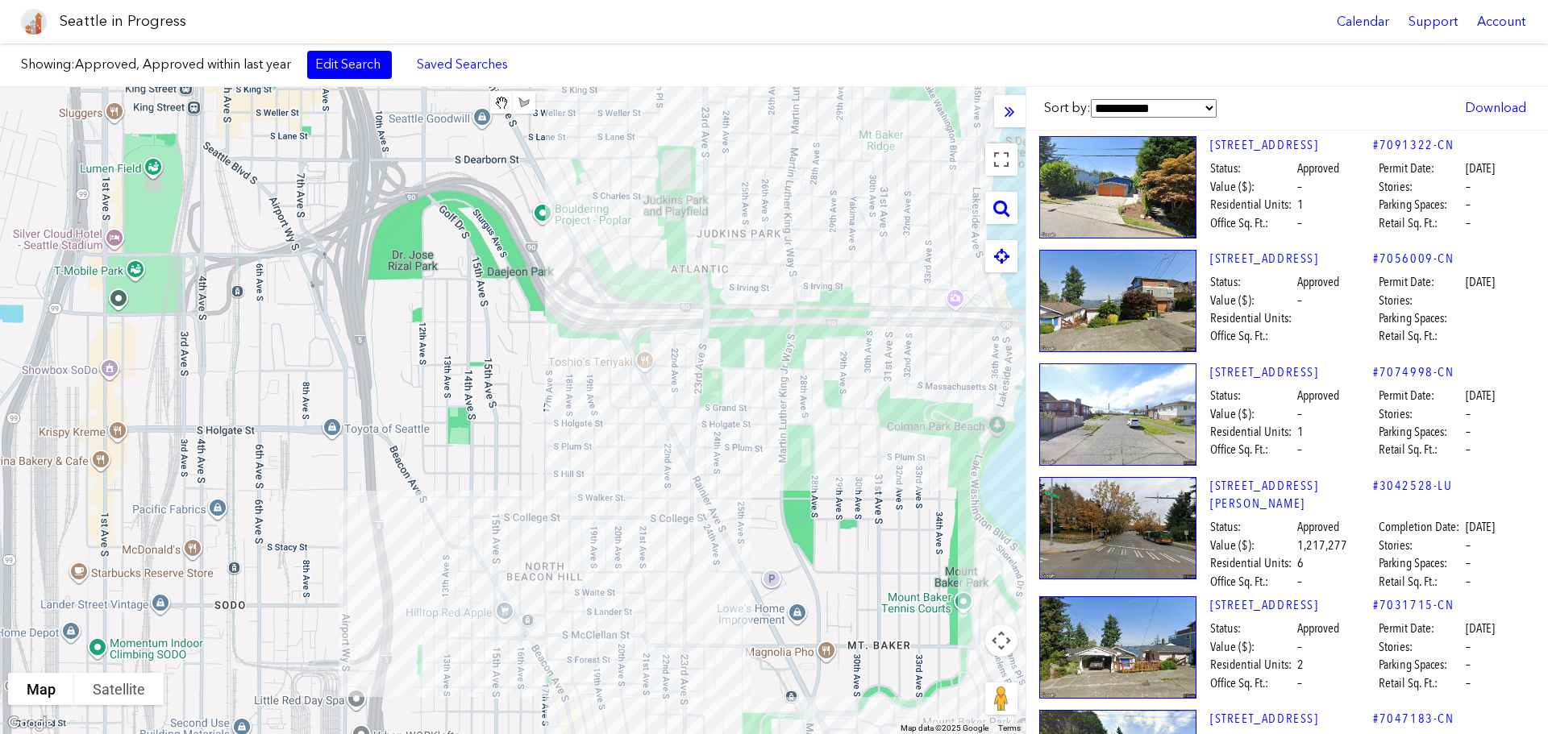
drag, startPoint x: 711, startPoint y: 449, endPoint x: 671, endPoint y: 543, distance: 102.6
click at [672, 582] on div at bounding box center [512, 410] width 1025 height 647
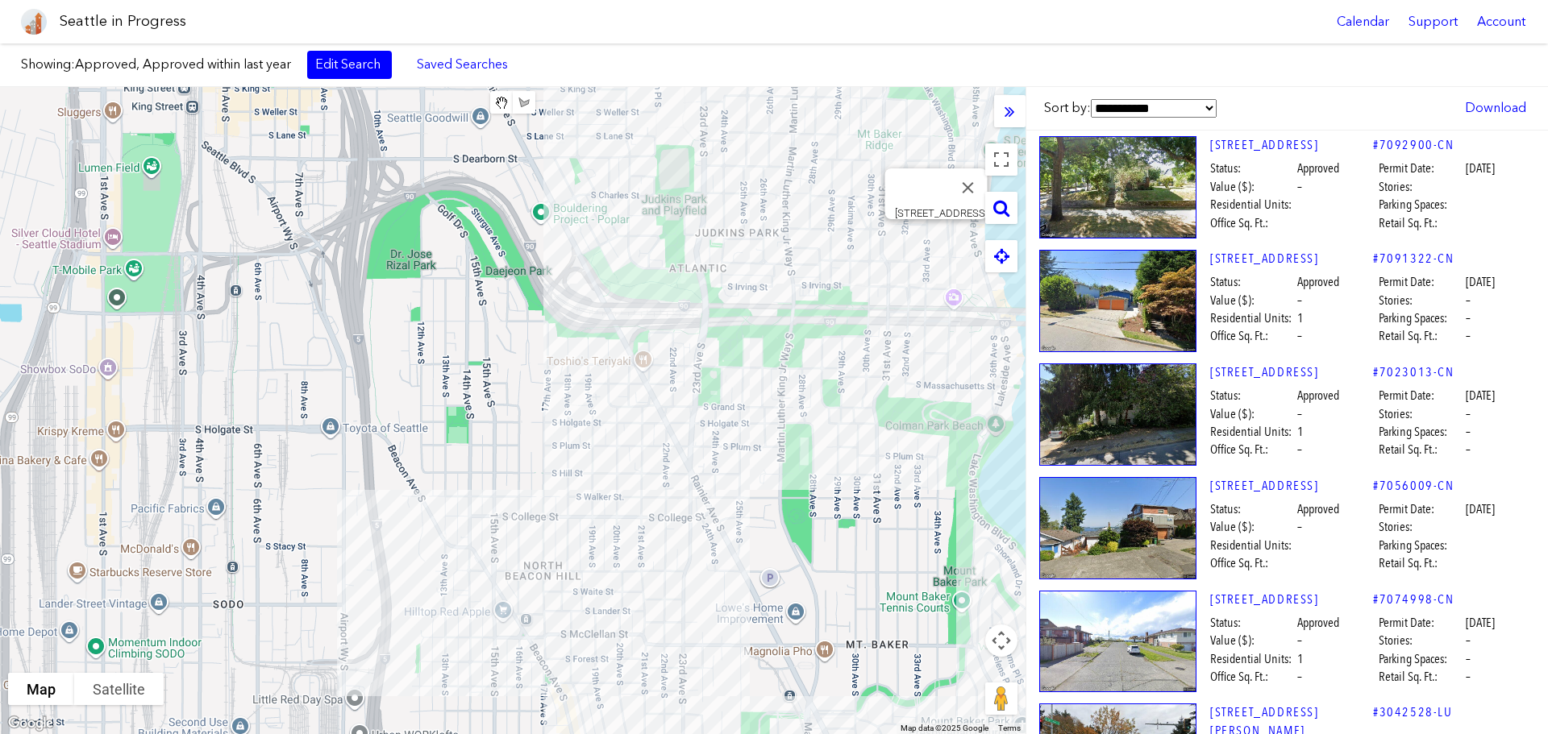
click at [937, 243] on div "[STREET_ADDRESS]" at bounding box center [512, 410] width 1025 height 647
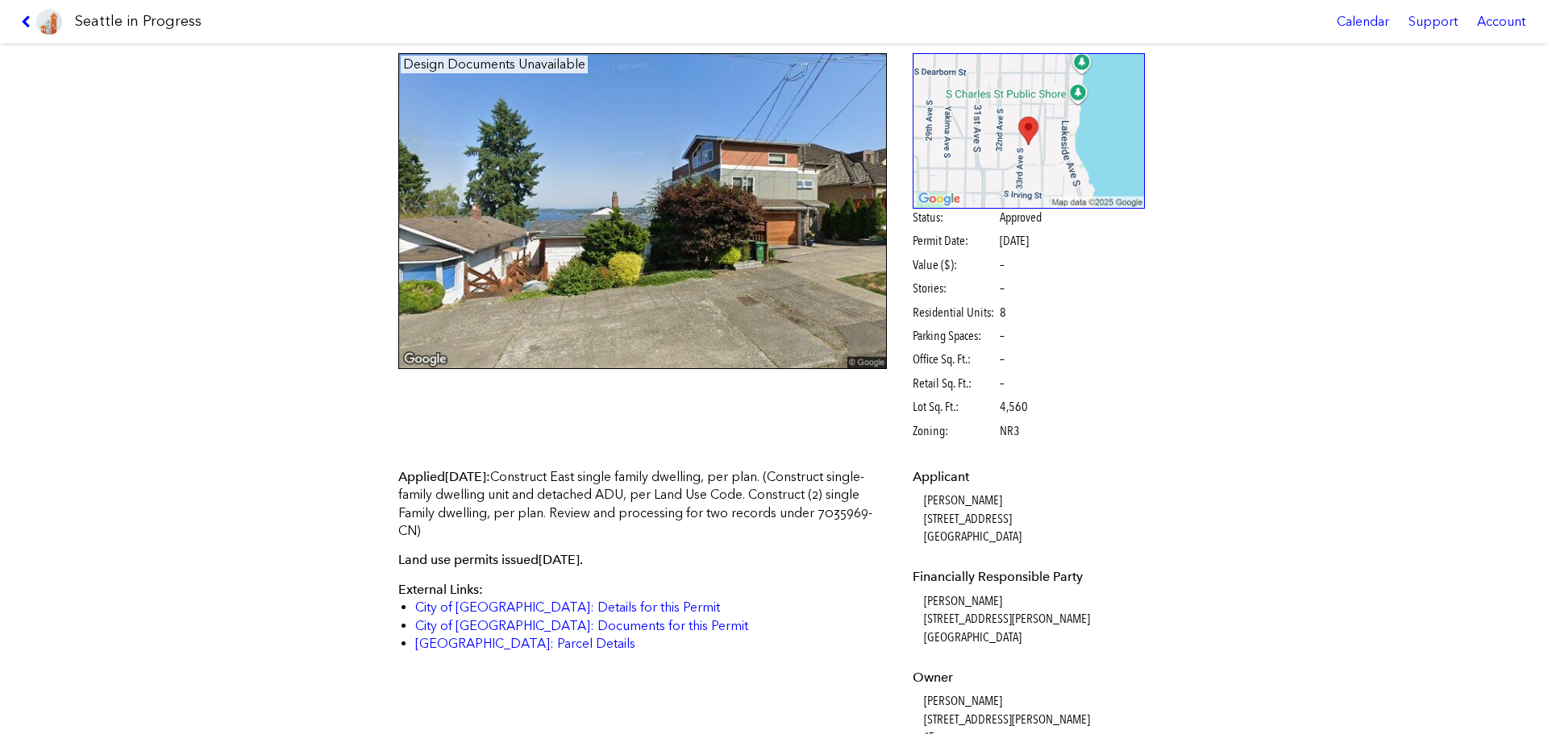
scroll to position [161, 0]
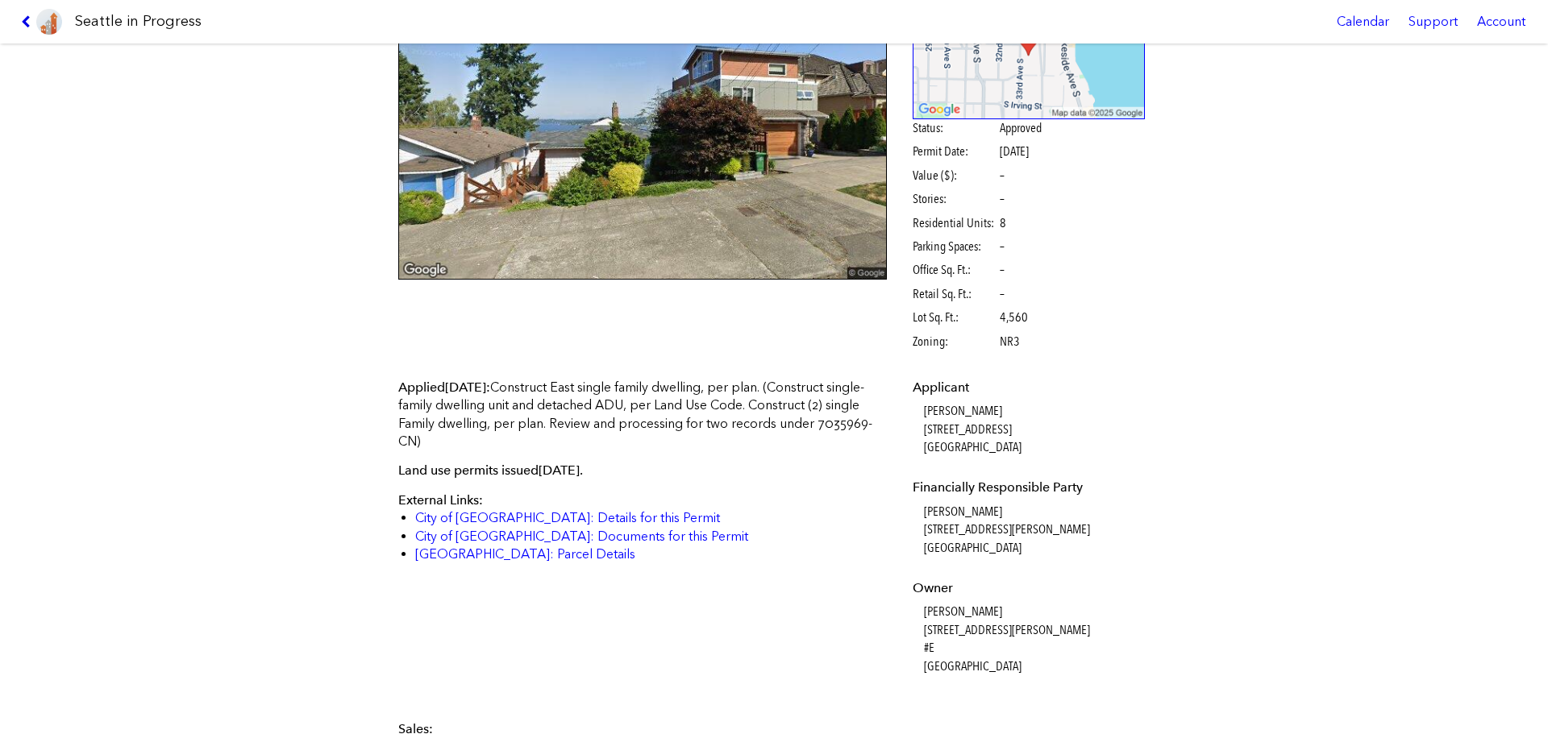
click at [27, 25] on icon at bounding box center [28, 21] width 15 height 13
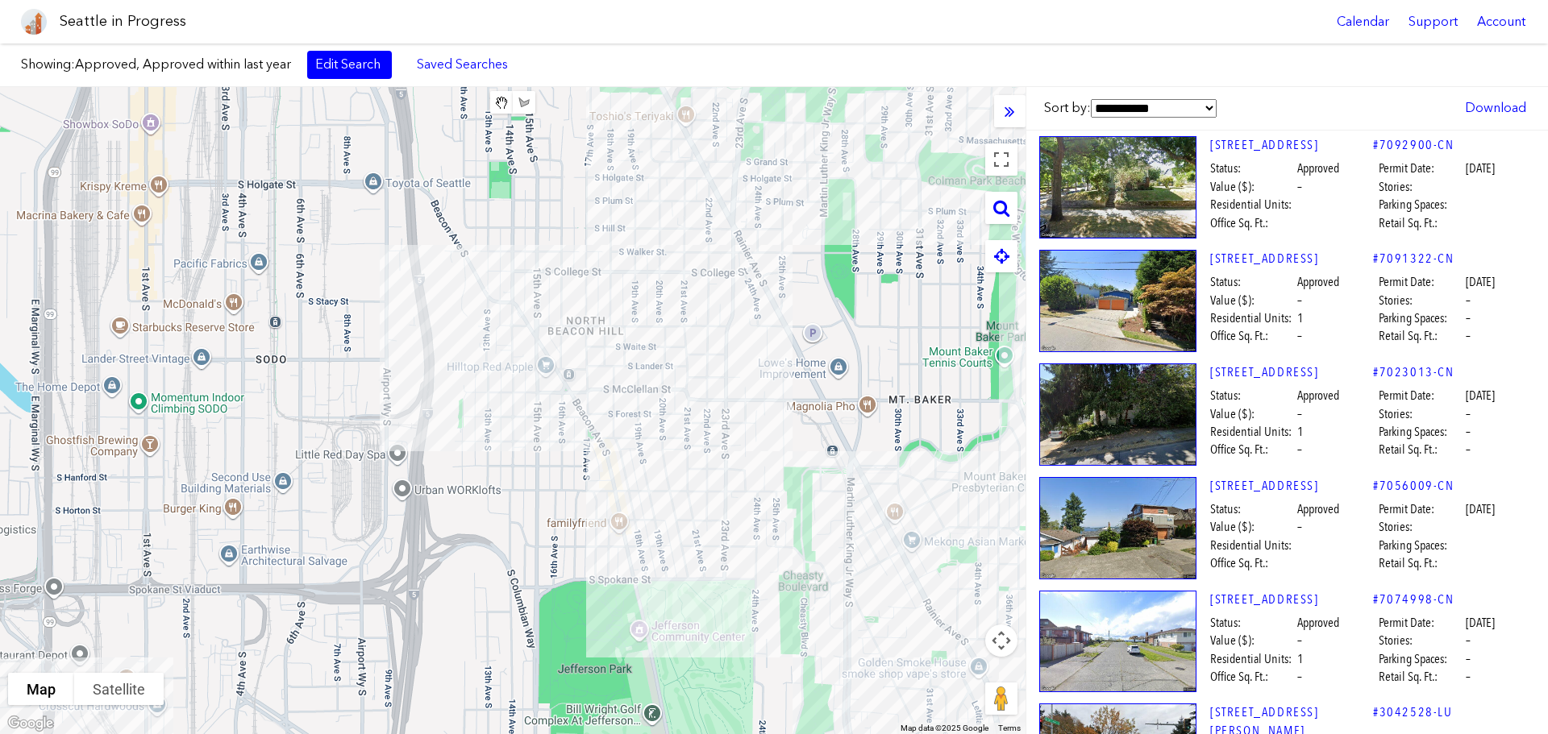
drag, startPoint x: 683, startPoint y: 630, endPoint x: 668, endPoint y: 412, distance: 218.1
click at [701, 437] on div at bounding box center [512, 410] width 1025 height 647
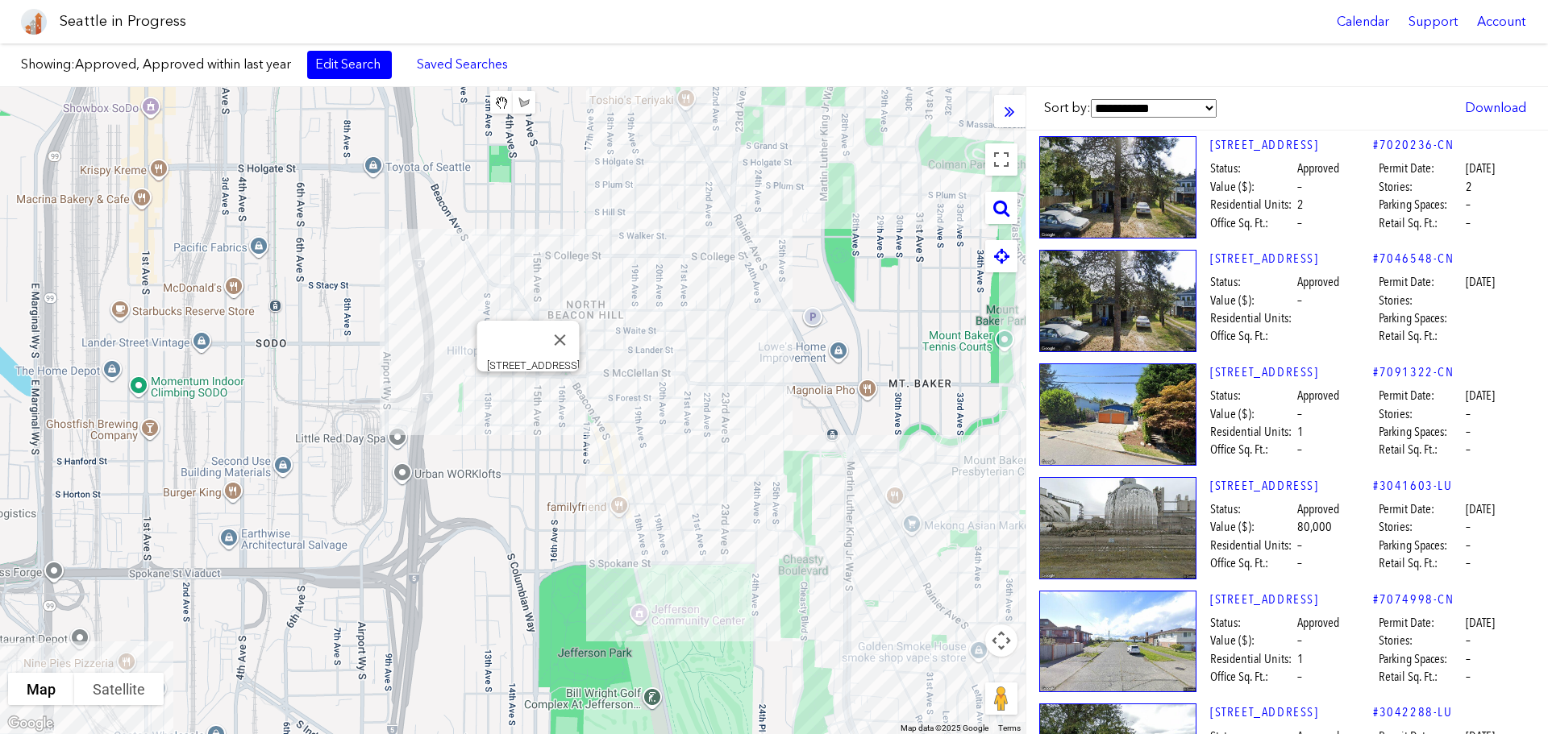
click at [534, 391] on div "[STREET_ADDRESS]" at bounding box center [512, 410] width 1025 height 647
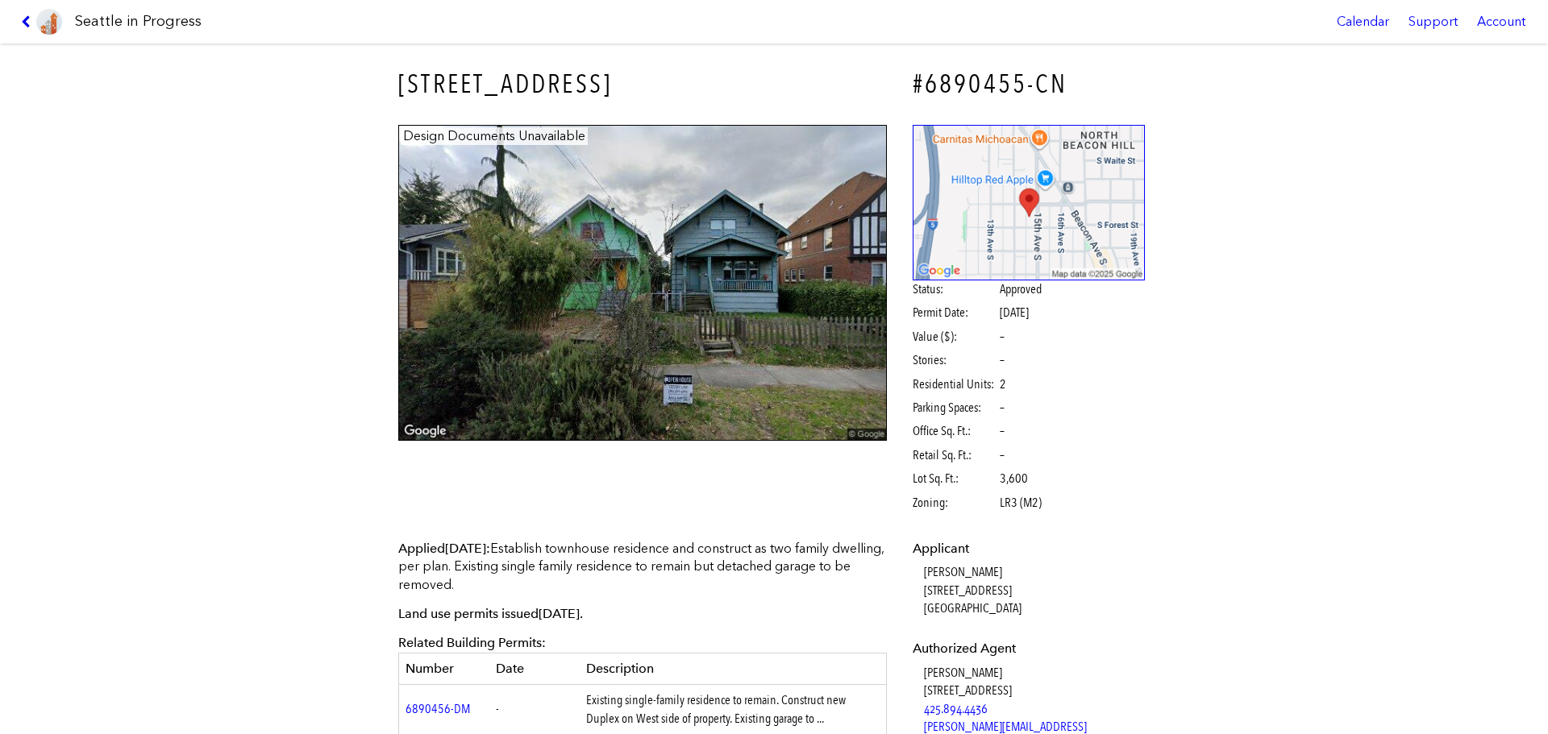
click at [27, 23] on icon at bounding box center [28, 21] width 15 height 13
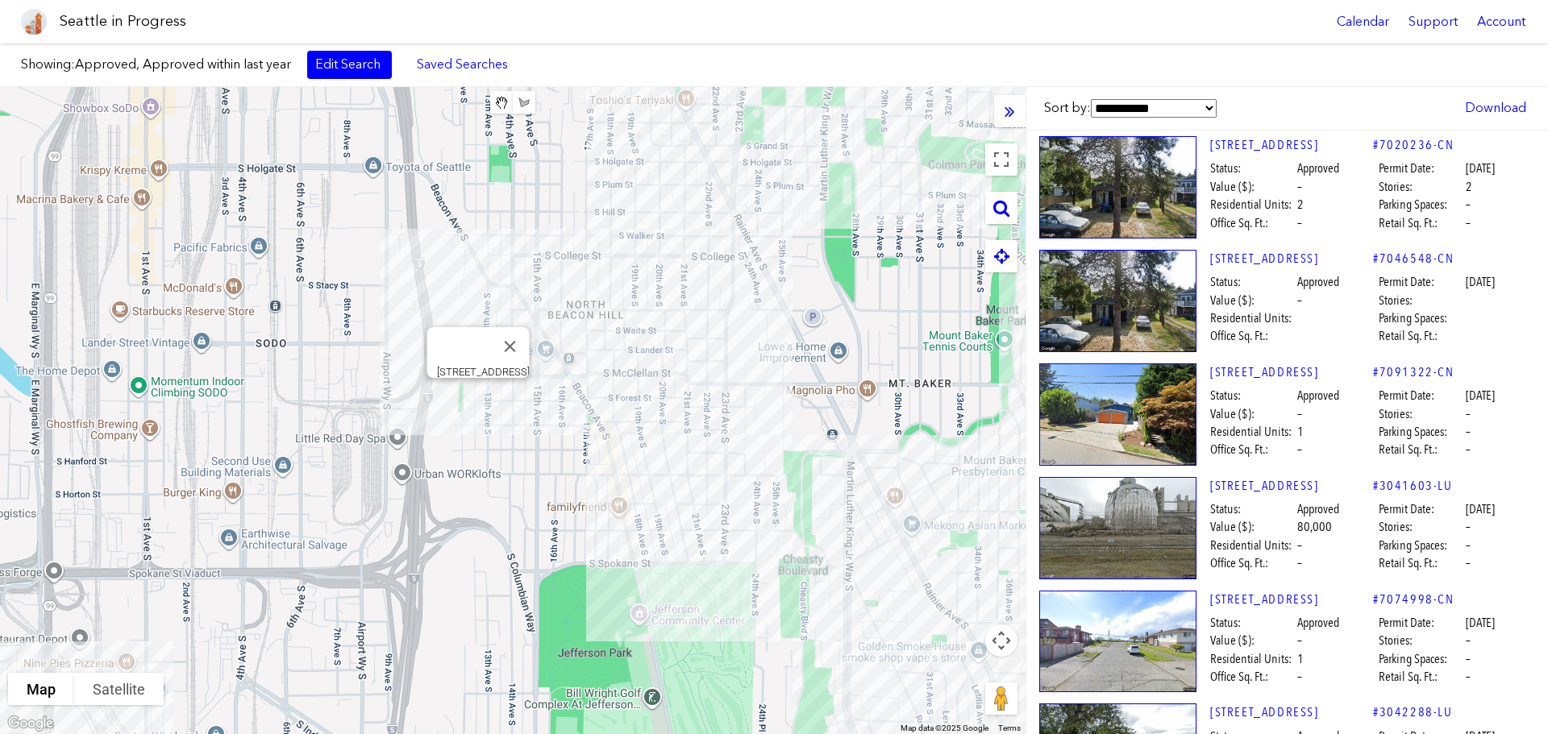
click at [472, 396] on div "[STREET_ADDRESS]" at bounding box center [512, 410] width 1025 height 647
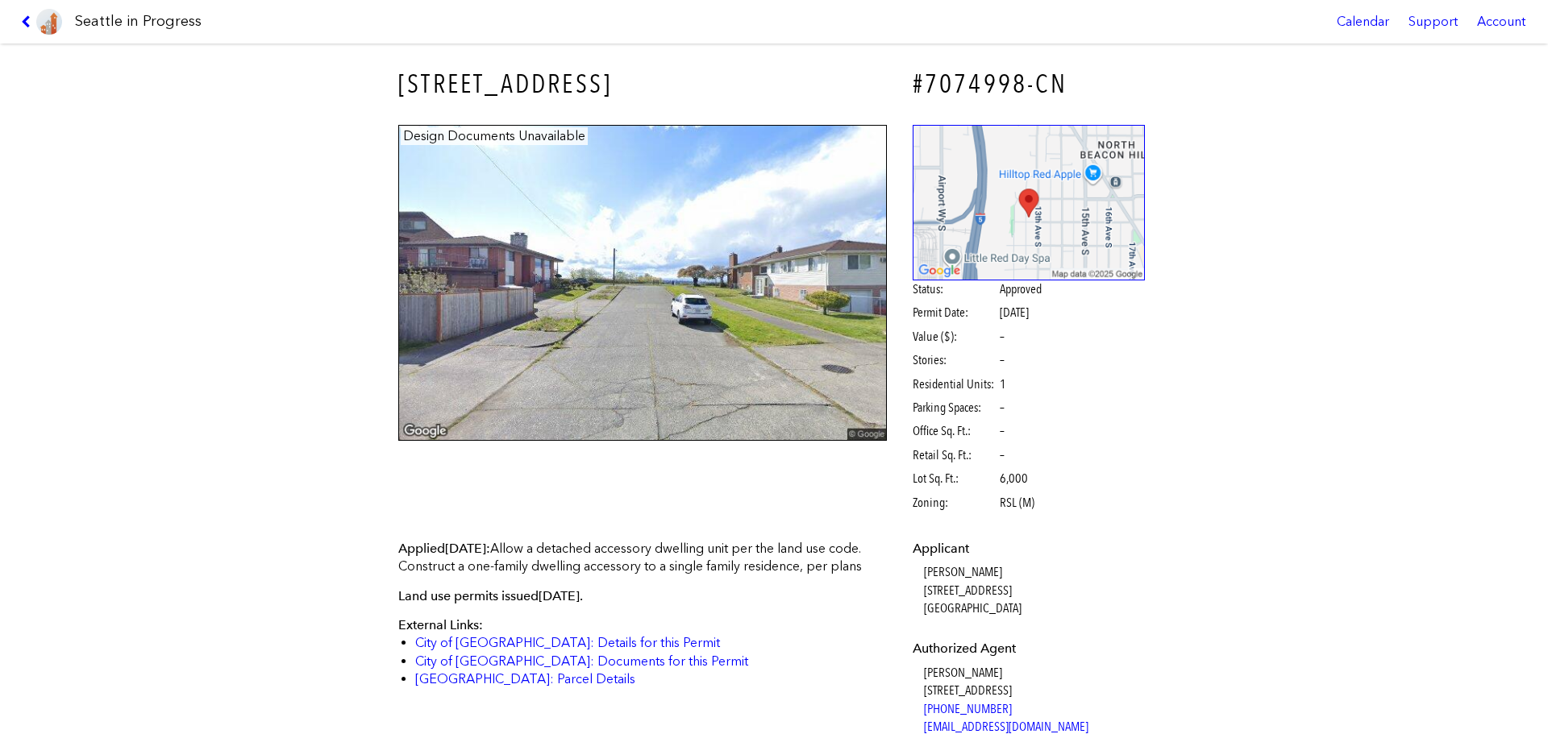
click at [24, 11] on link at bounding box center [42, 22] width 54 height 44
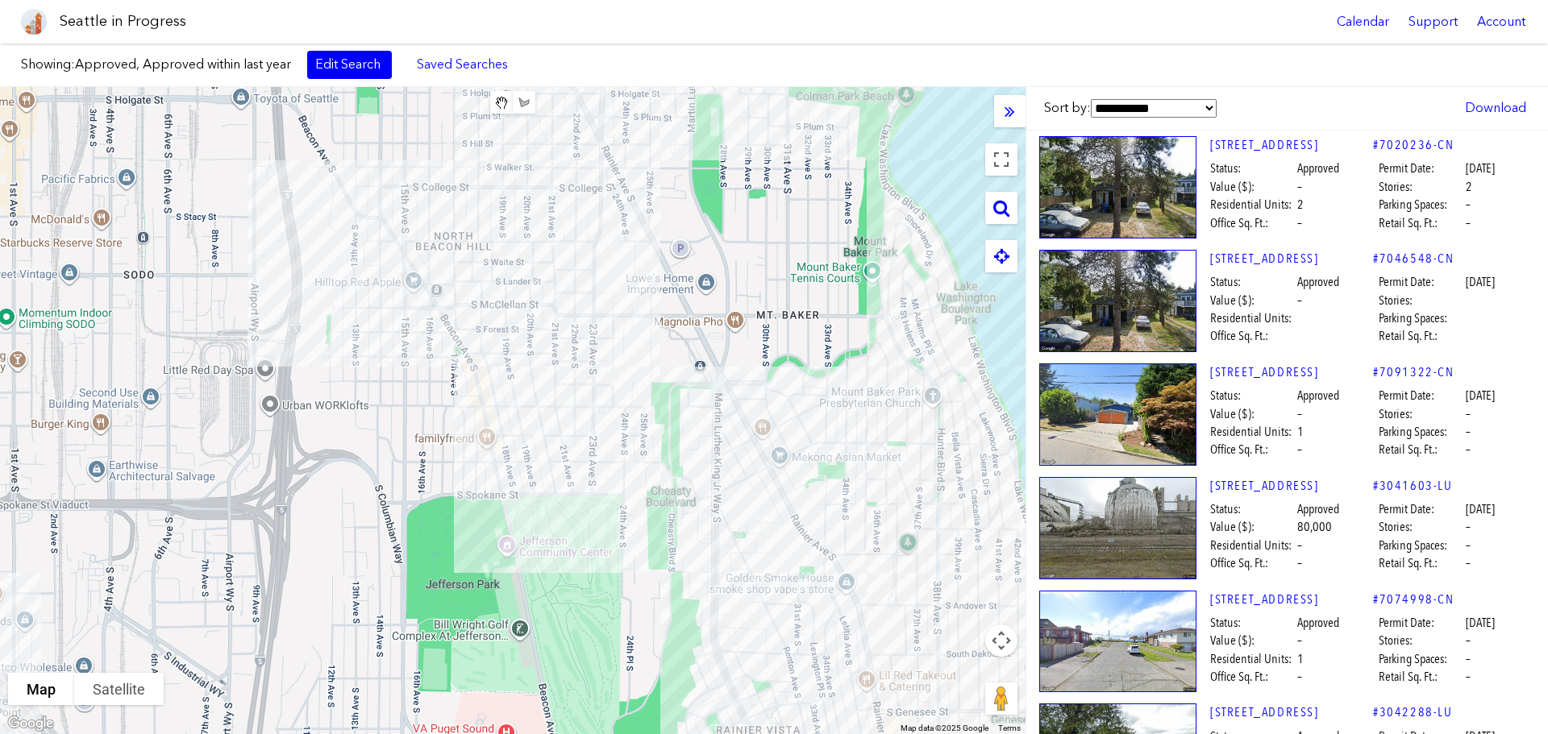
drag, startPoint x: 877, startPoint y: 630, endPoint x: 743, endPoint y: 561, distance: 150.3
click at [743, 561] on div at bounding box center [512, 410] width 1025 height 647
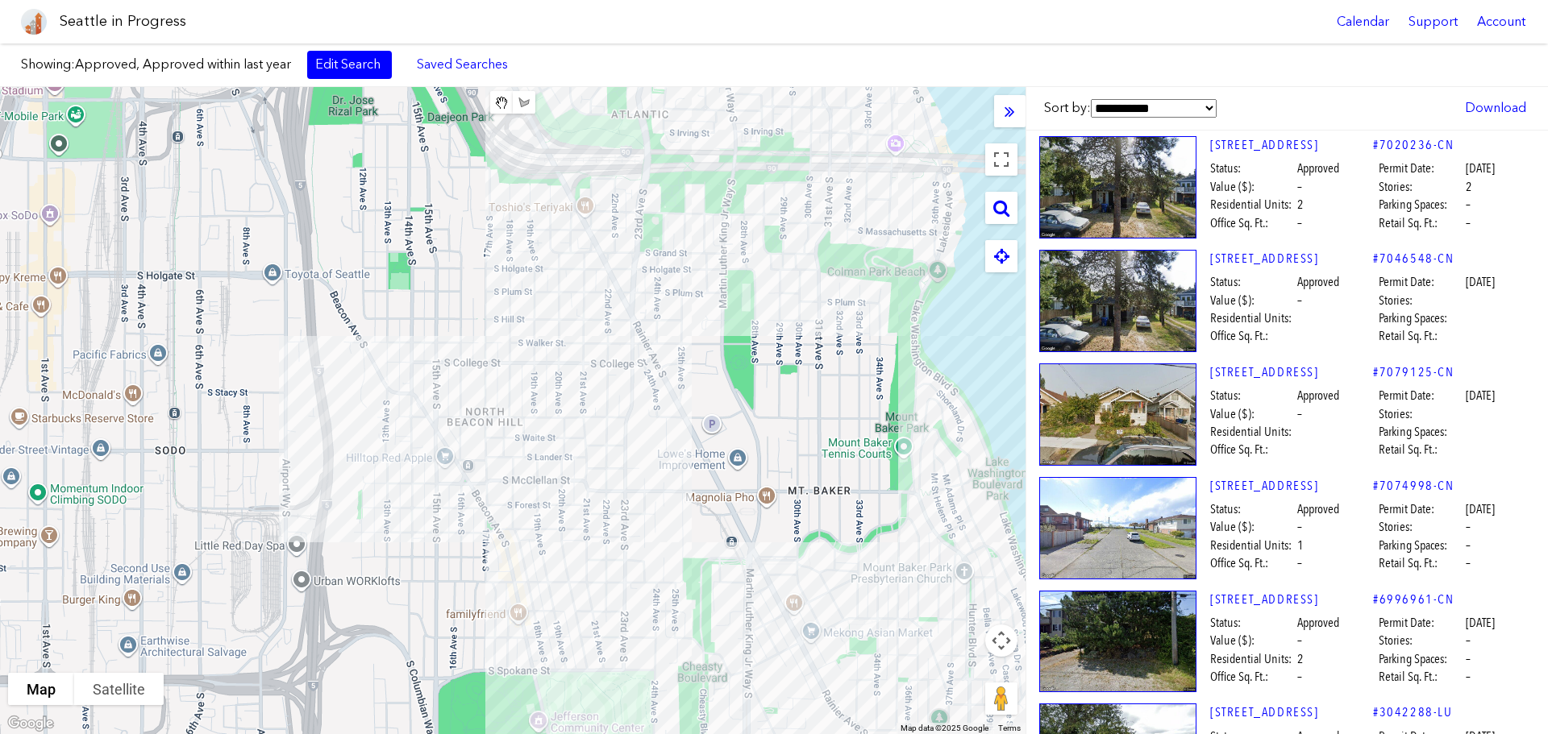
drag, startPoint x: 787, startPoint y: 403, endPoint x: 819, endPoint y: 594, distance: 193.7
click at [819, 594] on div at bounding box center [512, 410] width 1025 height 647
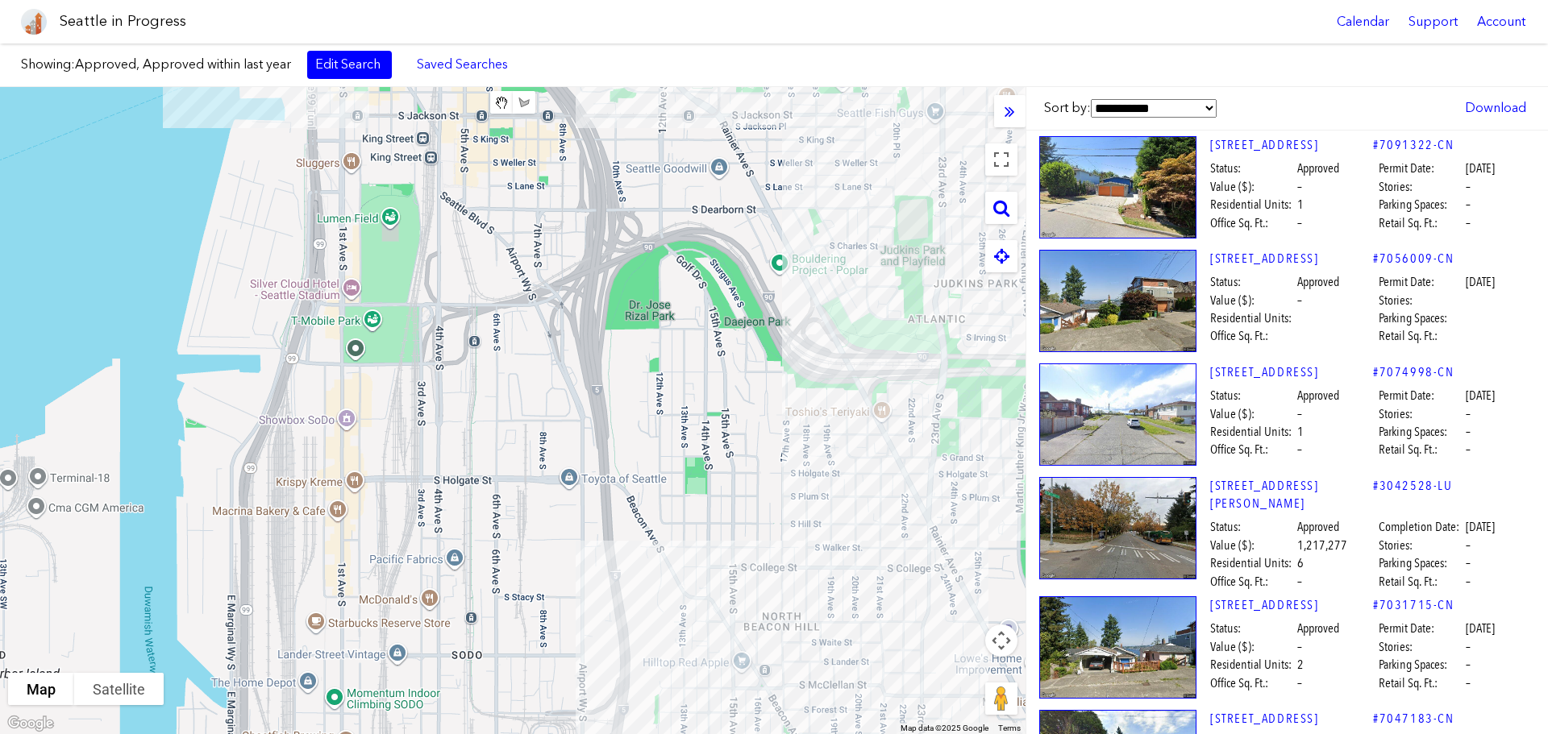
drag, startPoint x: 538, startPoint y: 322, endPoint x: 835, endPoint y: 497, distance: 345.0
click at [835, 497] on div at bounding box center [512, 410] width 1025 height 647
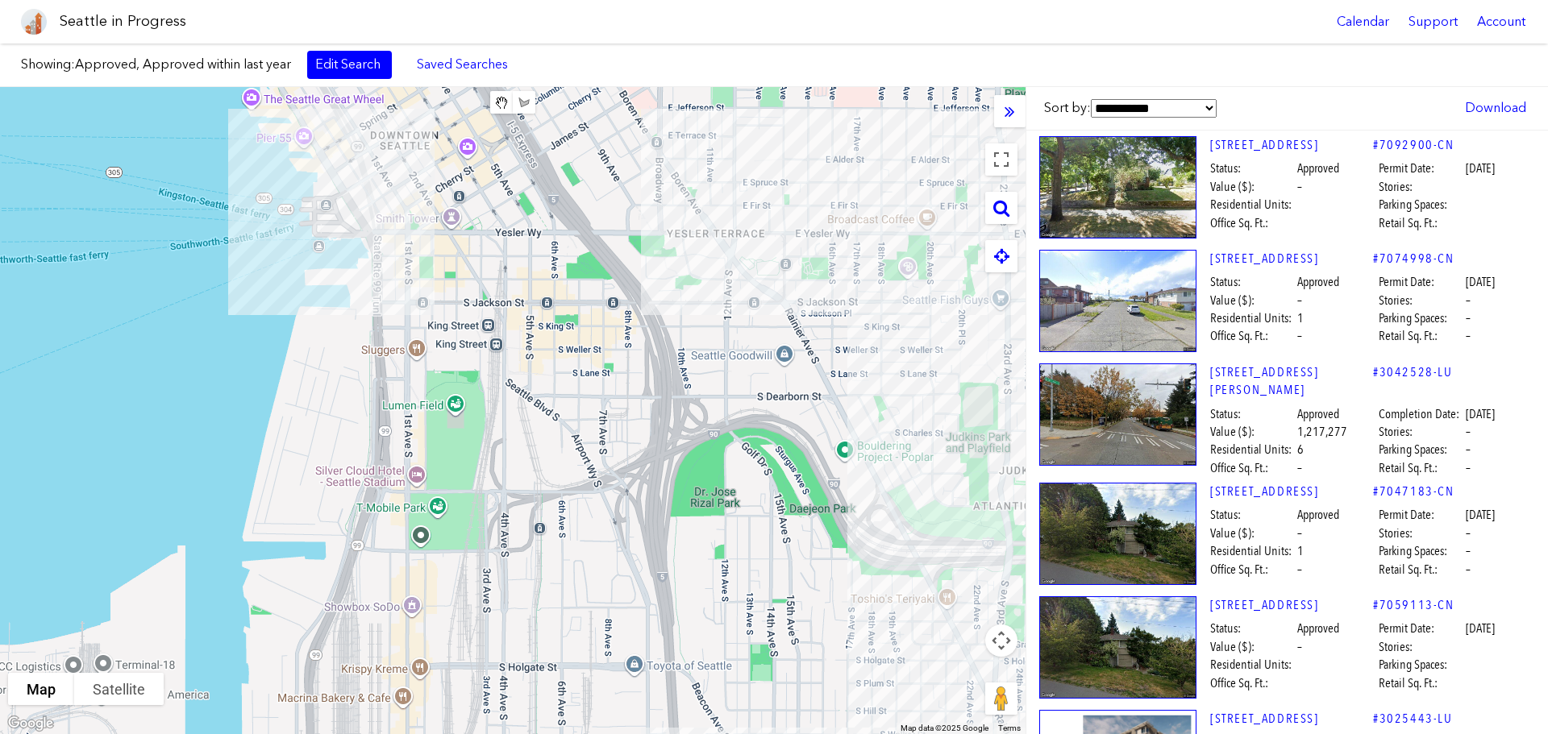
drag, startPoint x: 536, startPoint y: 311, endPoint x: 567, endPoint y: 437, distance: 129.6
click at [567, 437] on div at bounding box center [512, 410] width 1025 height 647
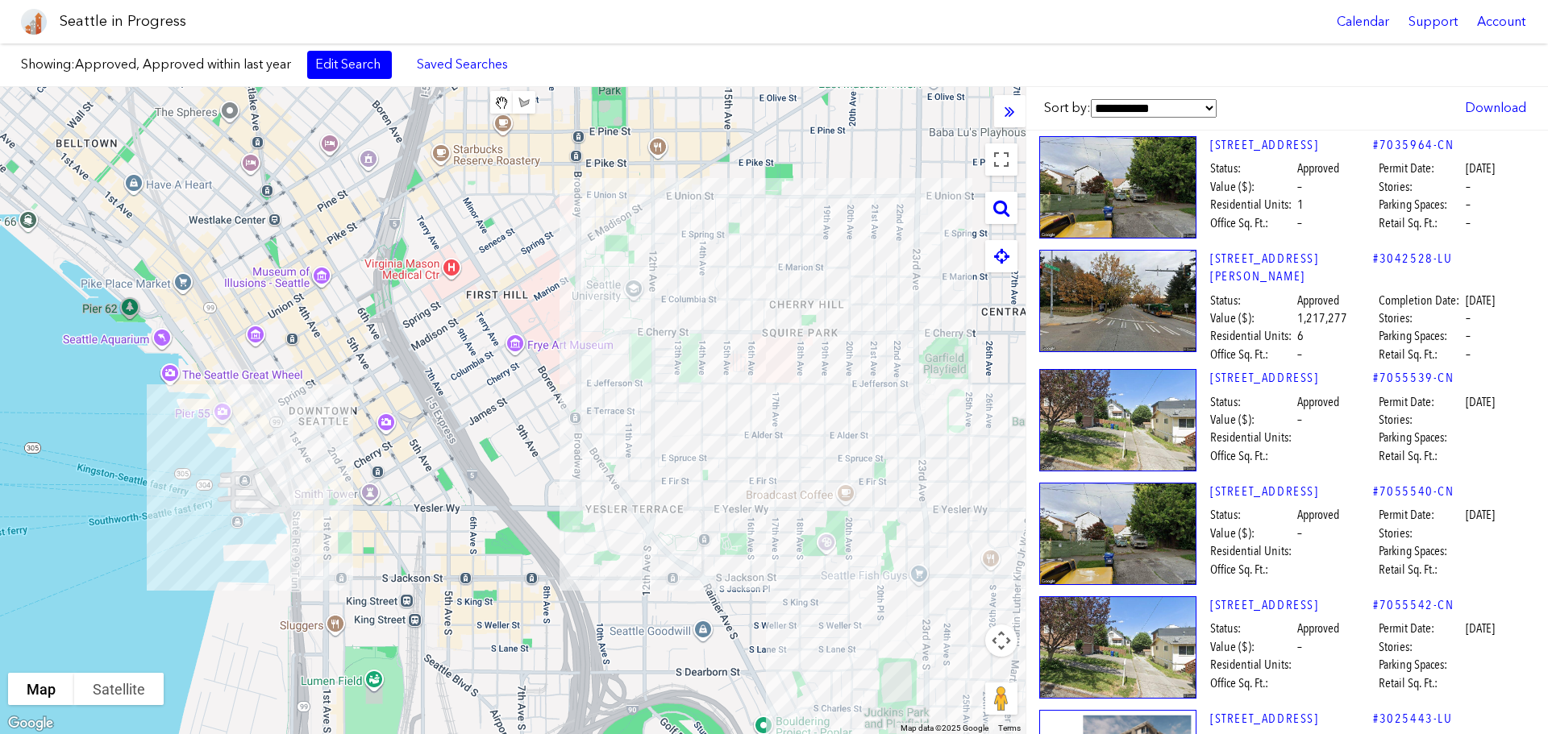
drag, startPoint x: 717, startPoint y: 363, endPoint x: 627, endPoint y: 584, distance: 239.3
click at [630, 633] on div at bounding box center [512, 410] width 1025 height 647
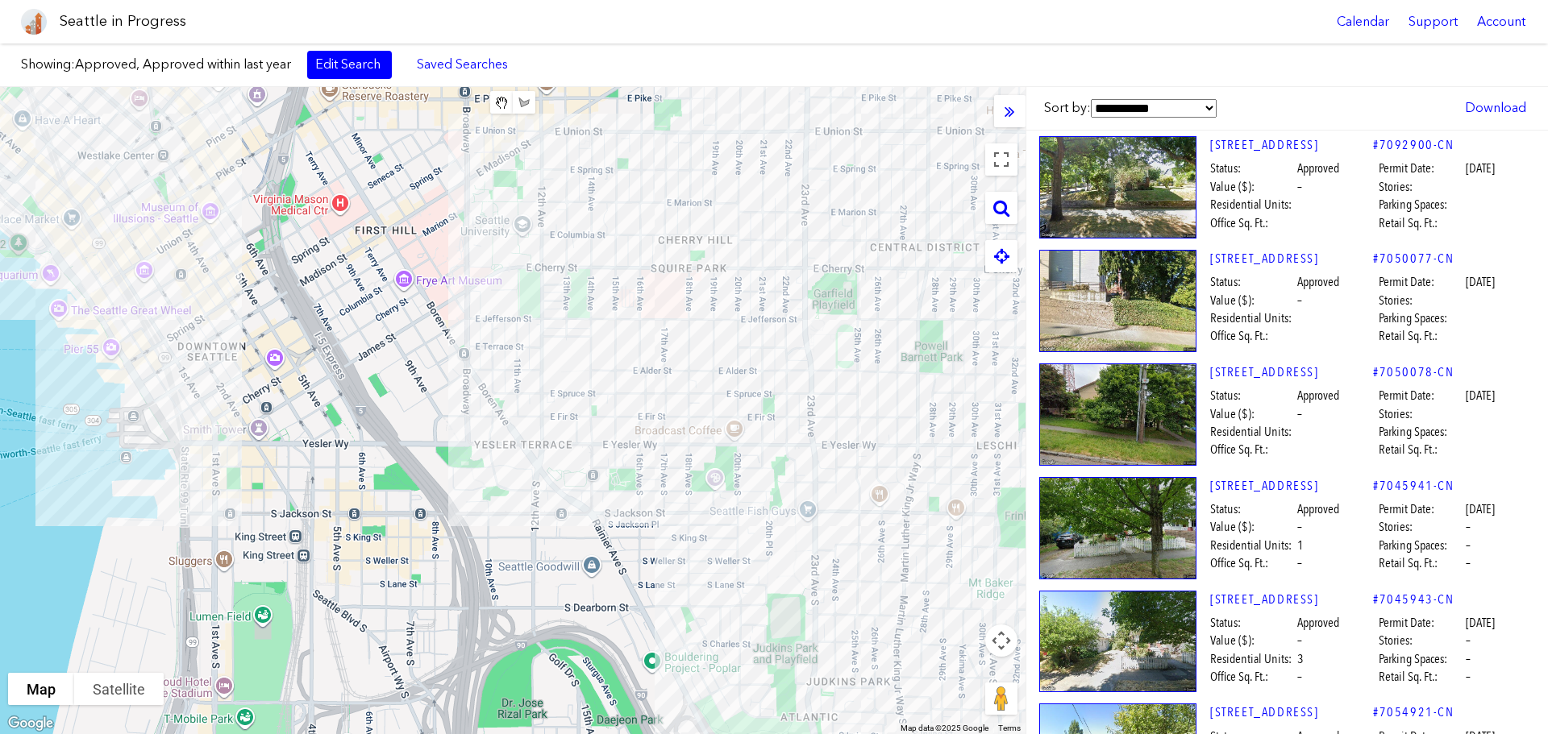
drag, startPoint x: 826, startPoint y: 330, endPoint x: 726, endPoint y: 248, distance: 129.4
click at [726, 248] on div at bounding box center [512, 410] width 1025 height 647
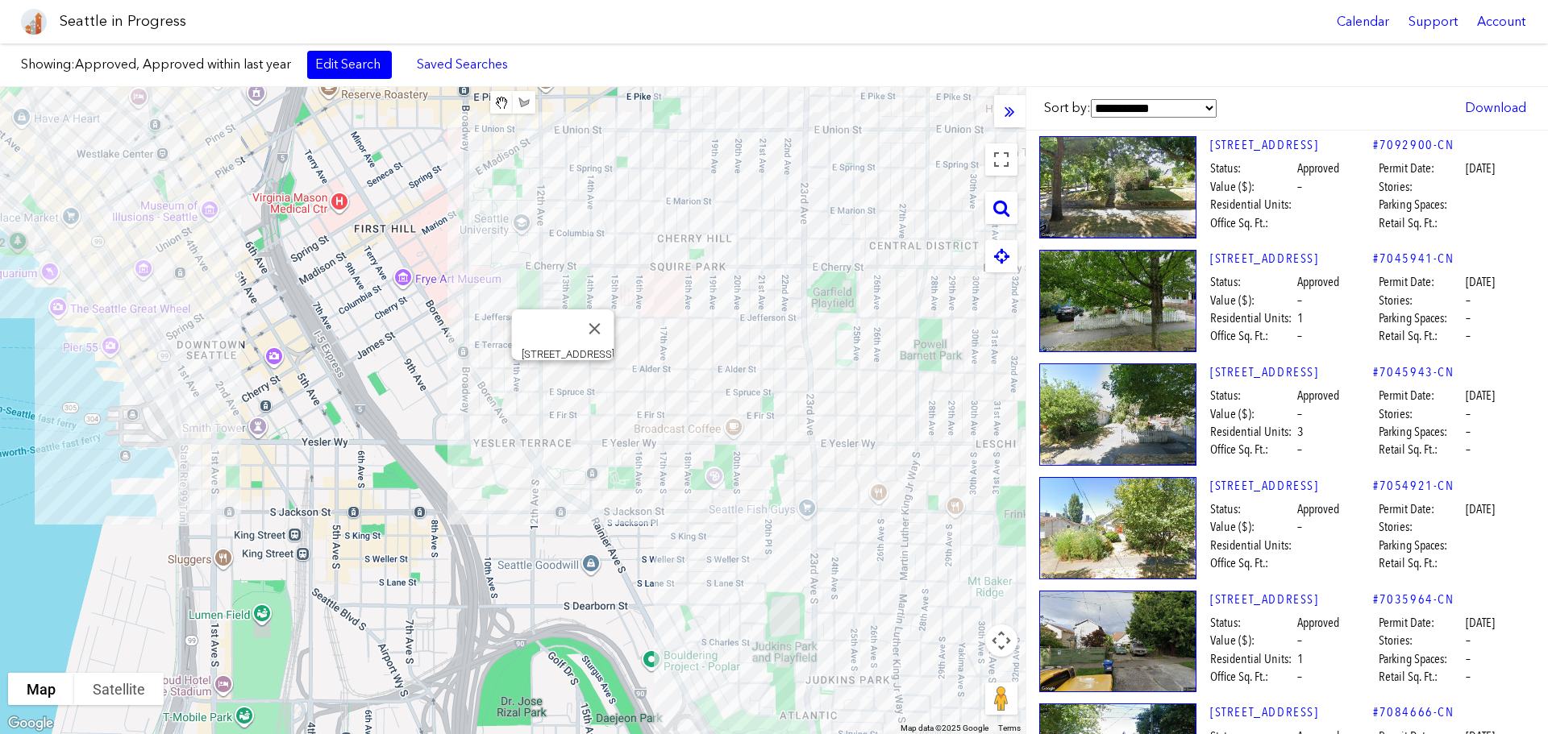
click at [567, 383] on div "[STREET_ADDRESS]" at bounding box center [512, 410] width 1025 height 647
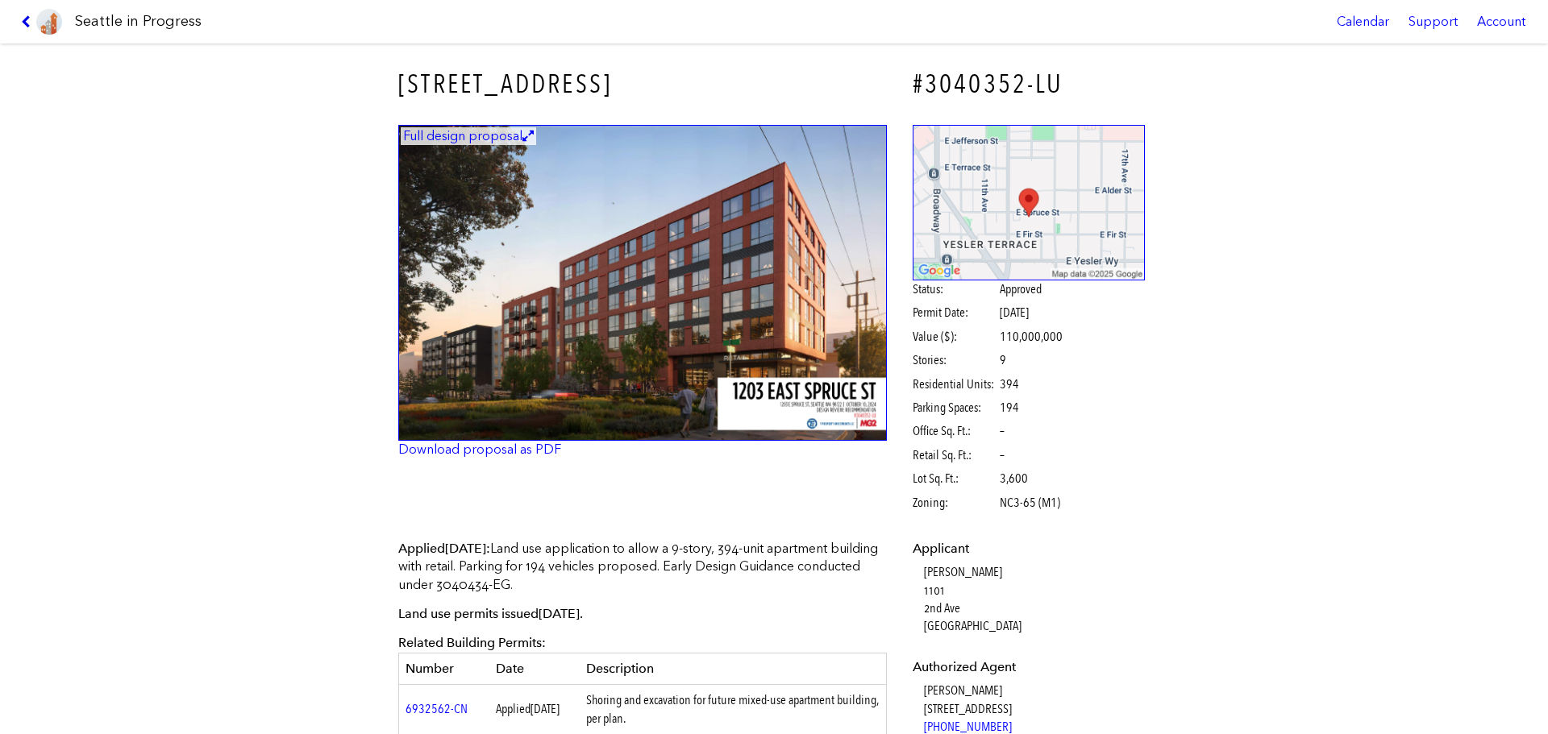
click at [29, 19] on icon at bounding box center [28, 21] width 15 height 13
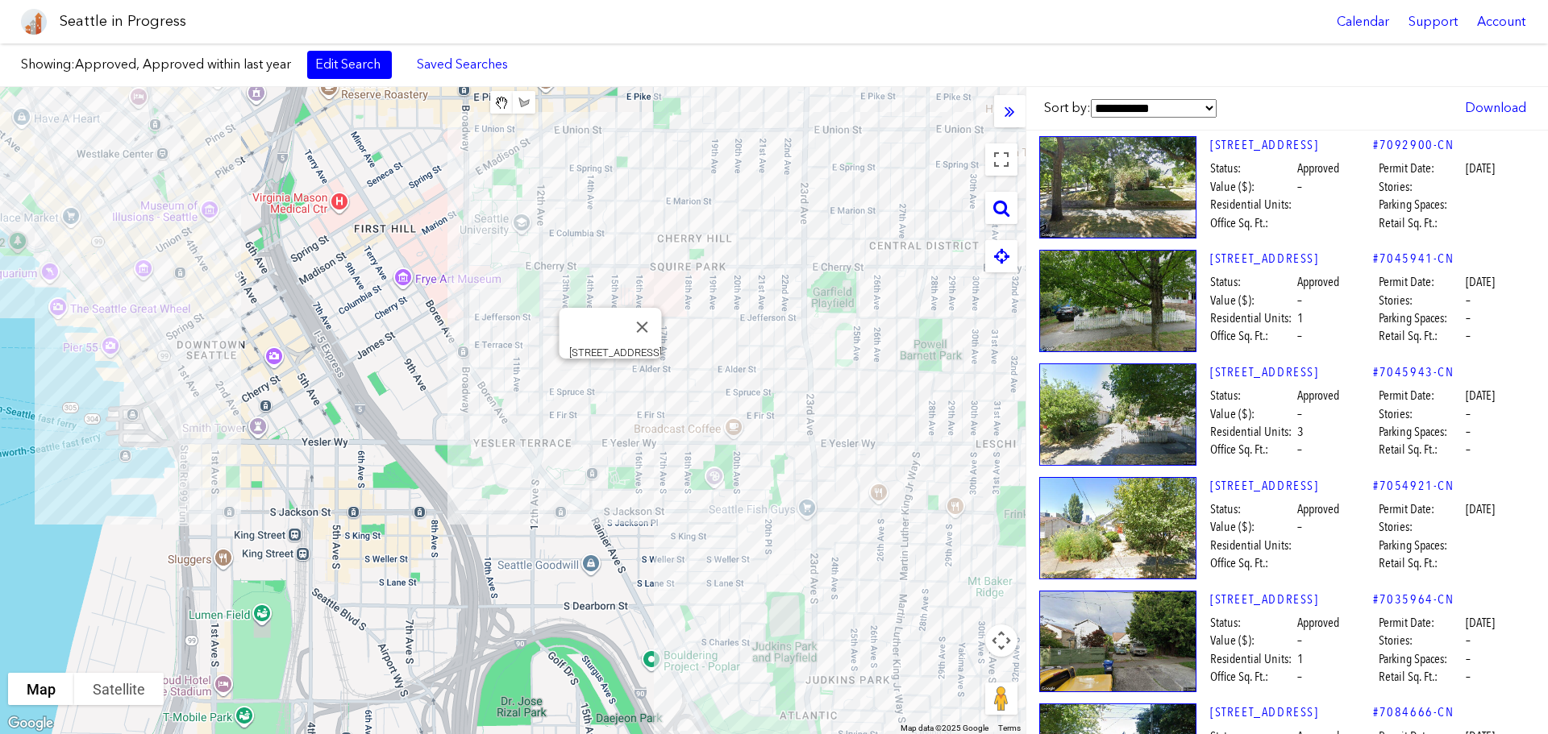
click at [607, 379] on div "[STREET_ADDRESS]" at bounding box center [512, 410] width 1025 height 647
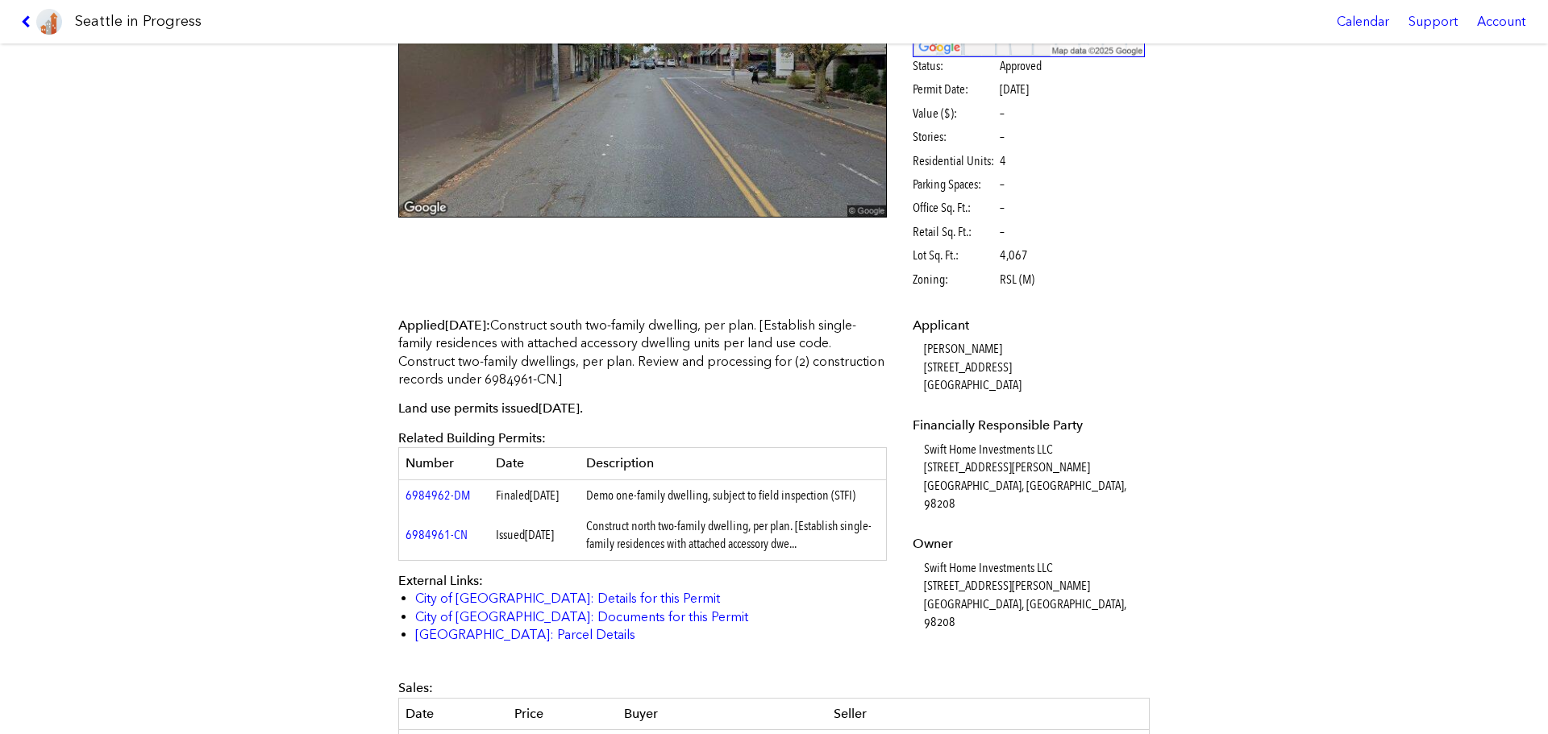
scroll to position [242, 0]
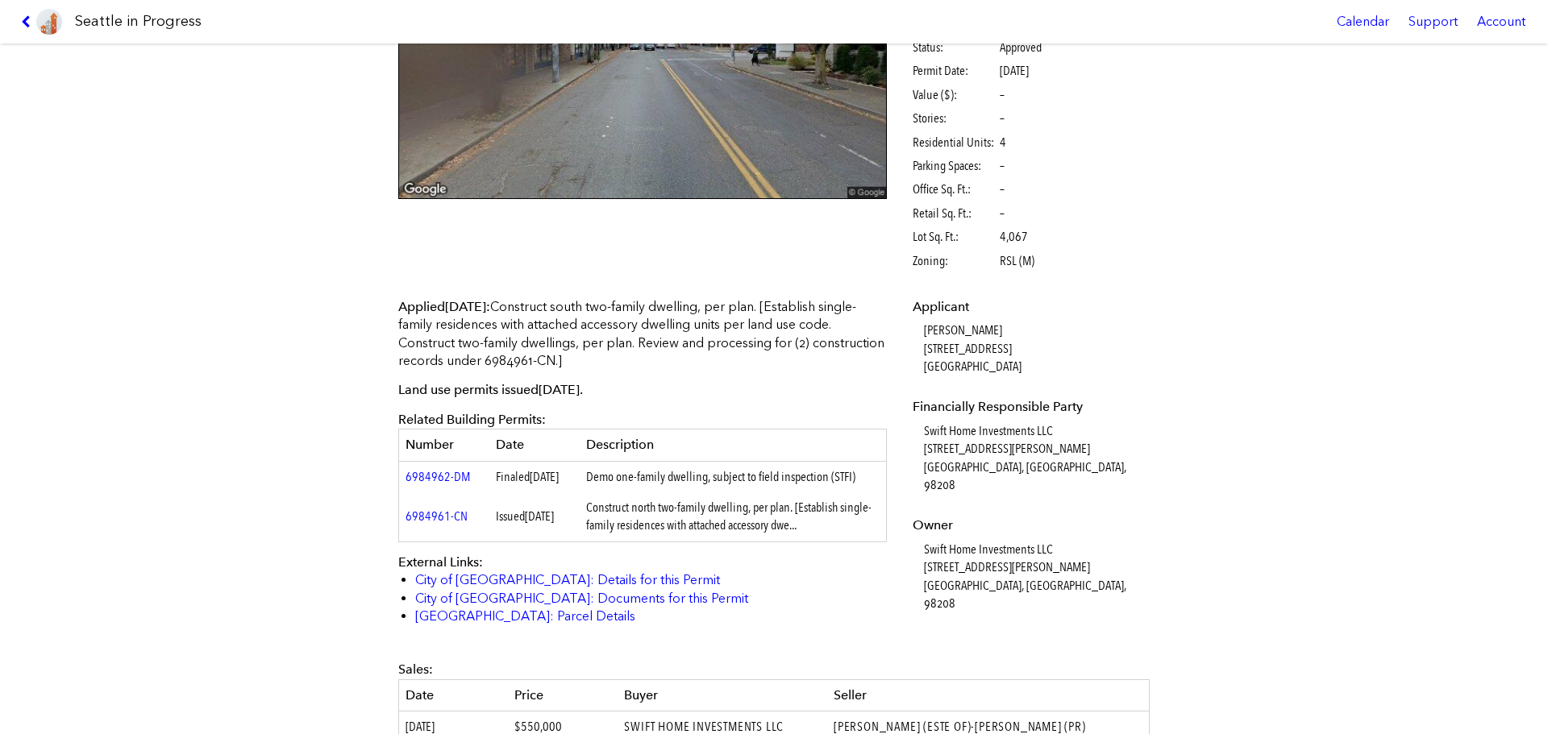
click at [20, 25] on link at bounding box center [42, 22] width 54 height 44
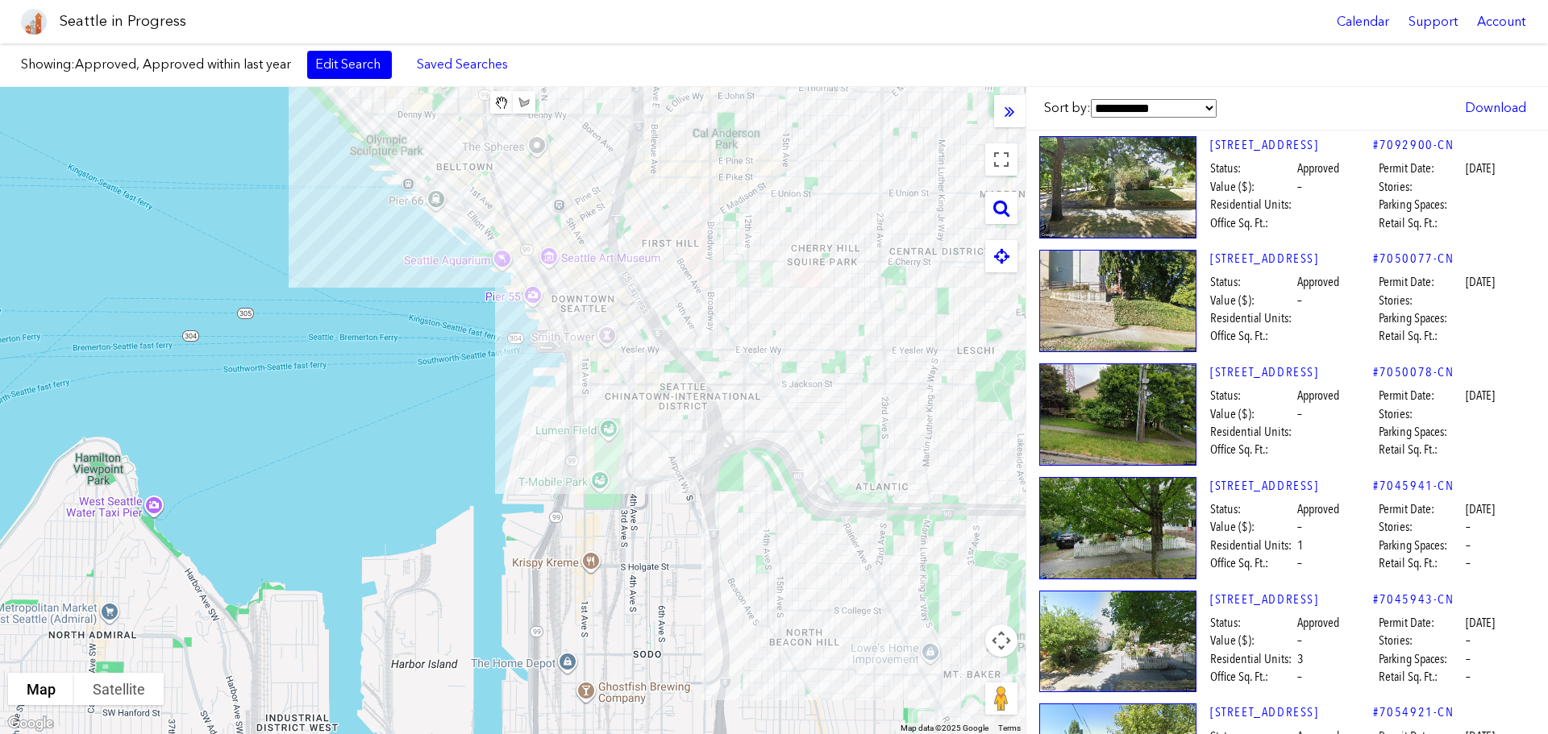
drag, startPoint x: 401, startPoint y: 382, endPoint x: 680, endPoint y: 398, distance: 280.2
click at [680, 398] on div at bounding box center [512, 410] width 1025 height 647
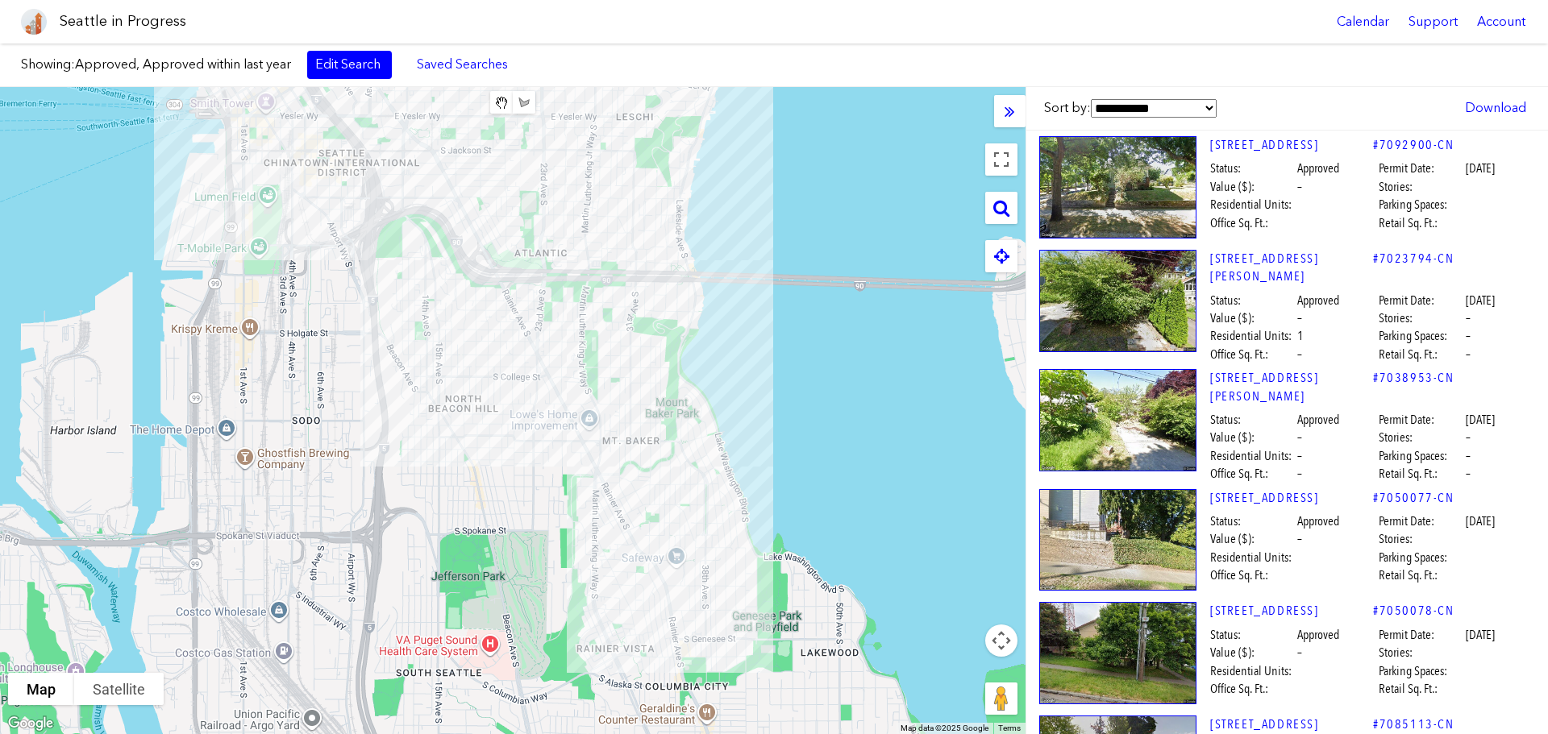
drag, startPoint x: 862, startPoint y: 418, endPoint x: 520, endPoint y: 184, distance: 415.2
click at [520, 184] on div at bounding box center [512, 410] width 1025 height 647
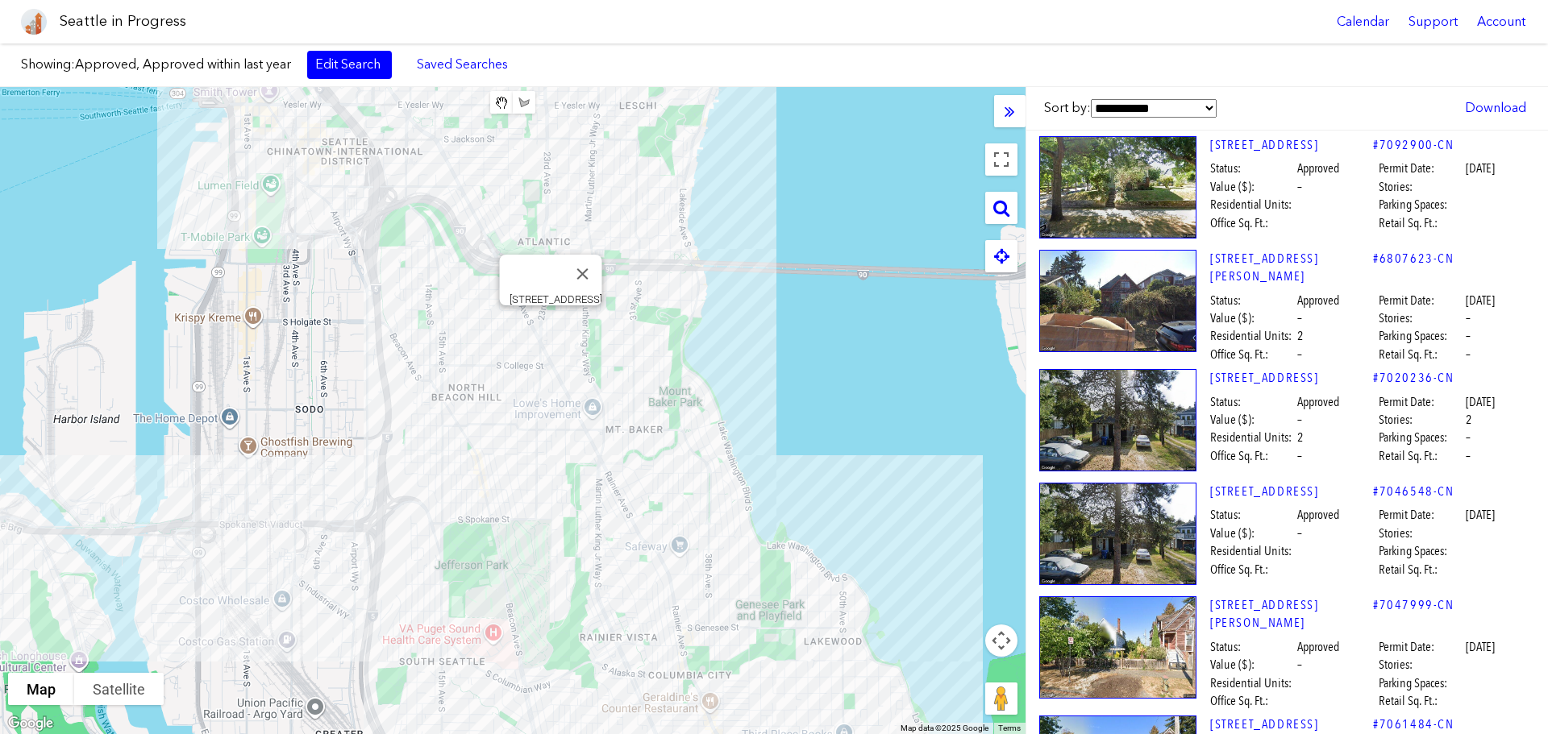
click at [554, 325] on div "[STREET_ADDRESS]" at bounding box center [512, 410] width 1025 height 647
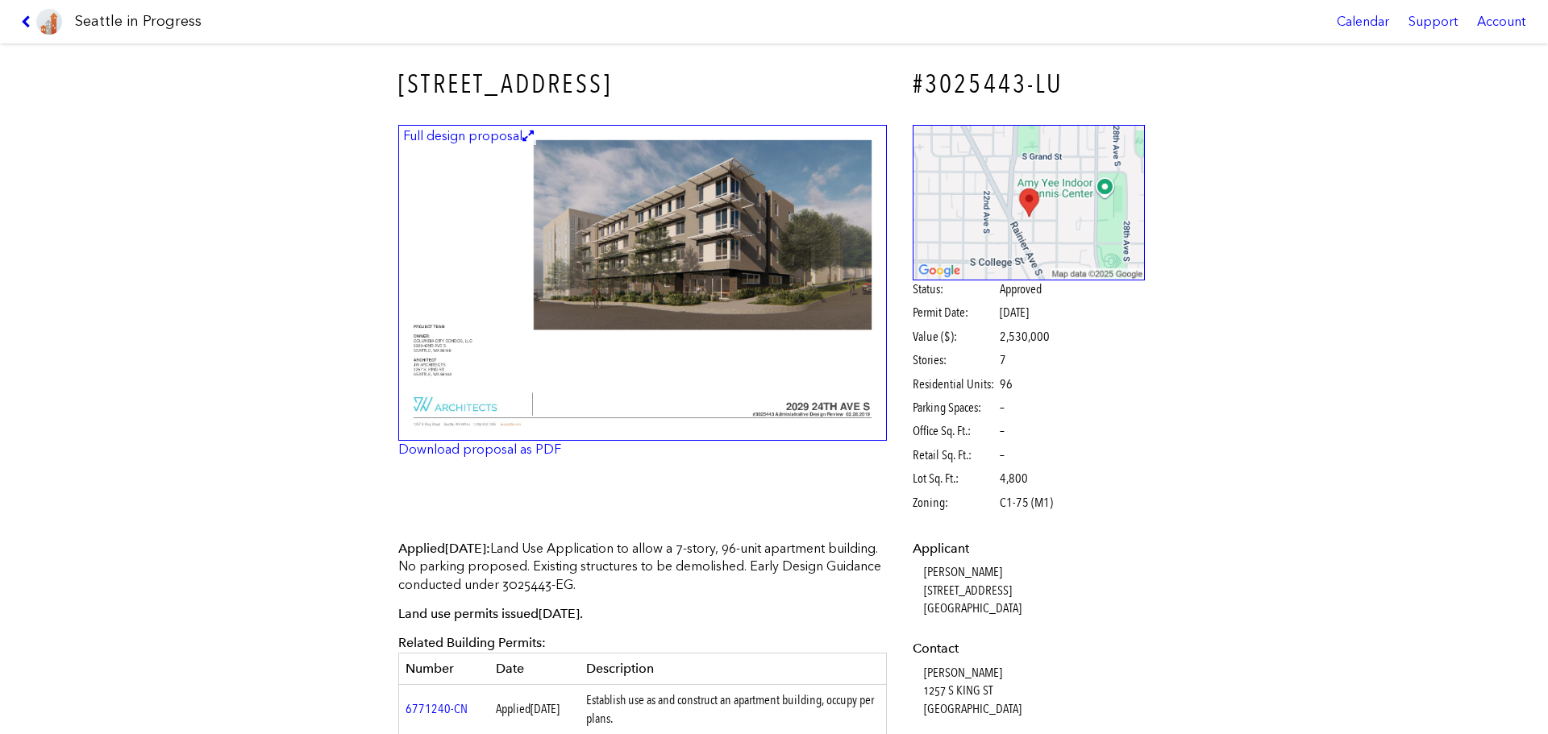
click at [21, 18] on icon at bounding box center [28, 21] width 15 height 13
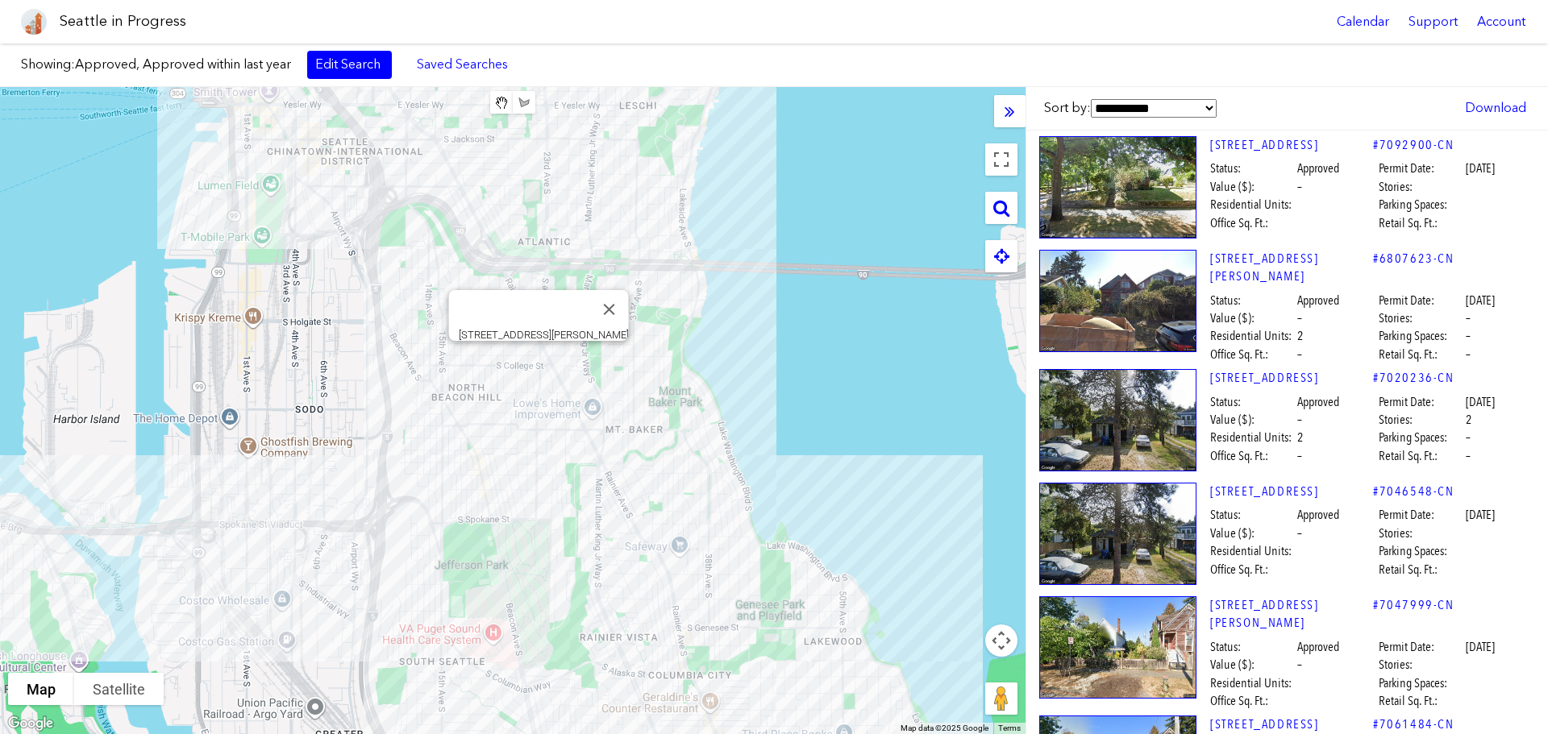
click at [535, 361] on div "[STREET_ADDRESS][PERSON_NAME]" at bounding box center [512, 410] width 1025 height 647
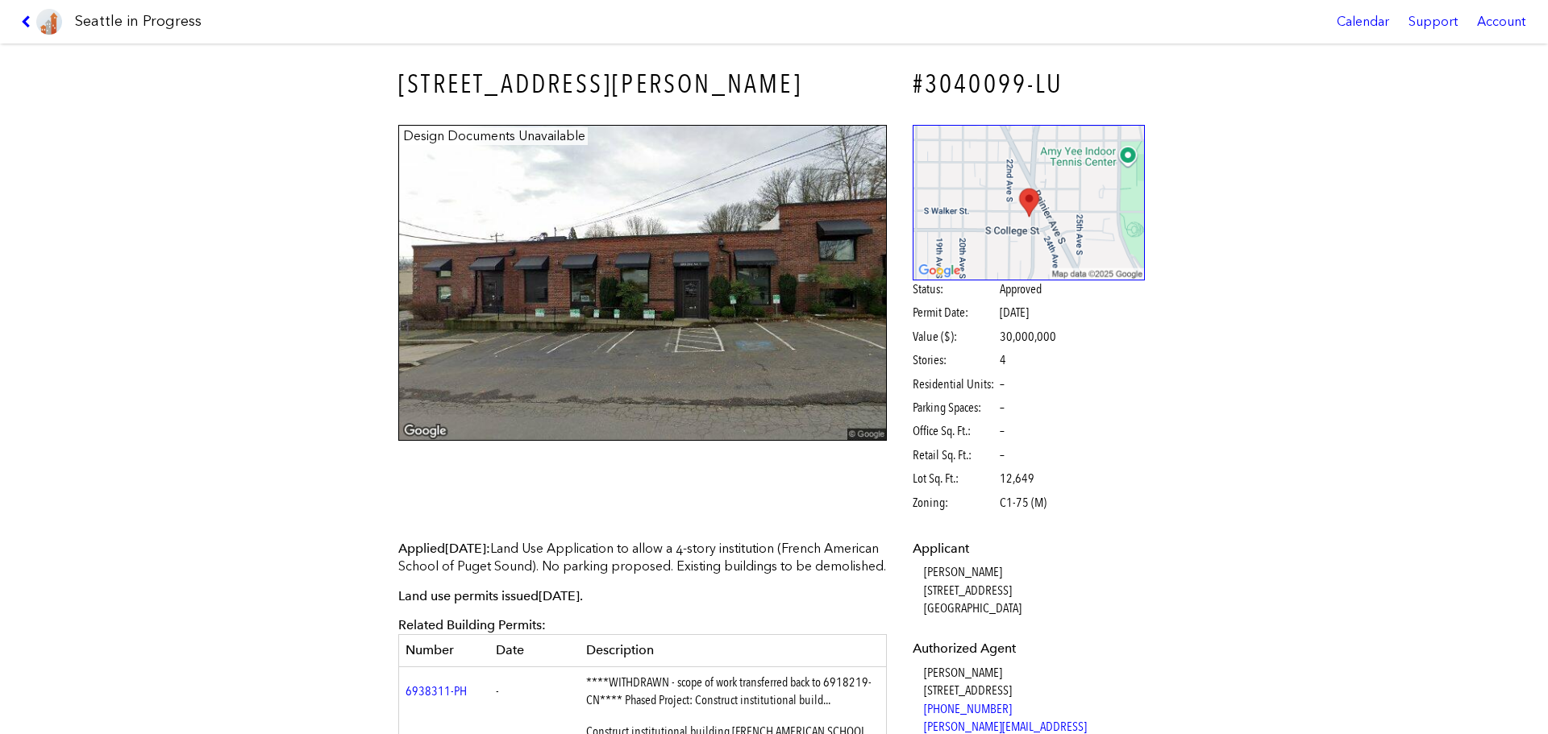
click at [37, 20] on img at bounding box center [49, 22] width 26 height 26
